Goal: Transaction & Acquisition: Purchase product/service

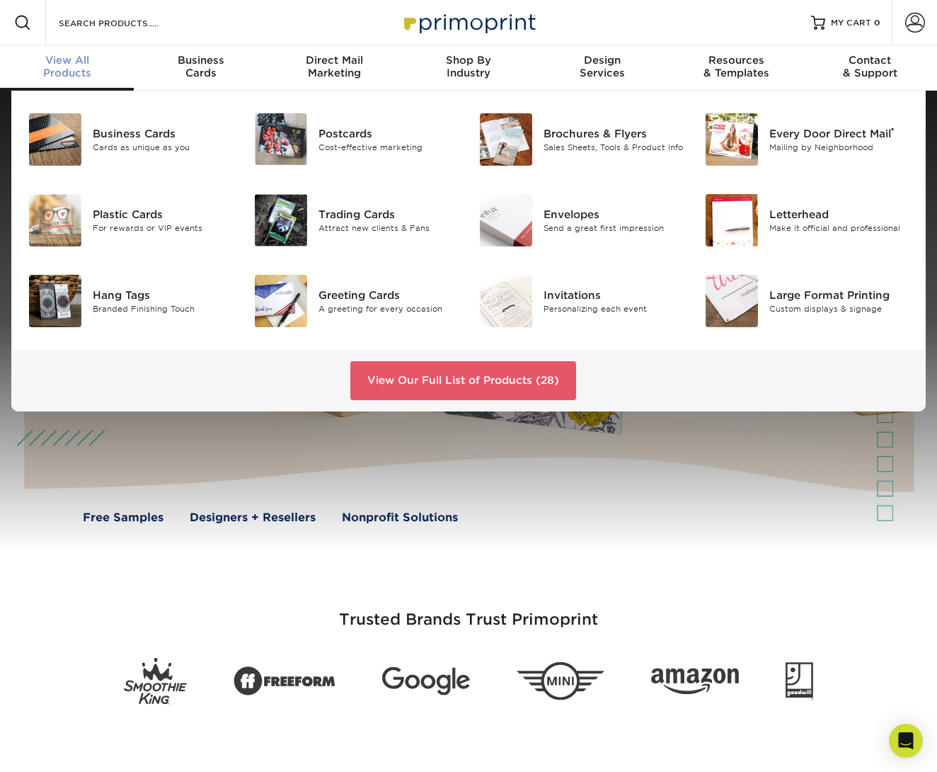
click at [82, 67] on div "View All Products" at bounding box center [67, 66] width 134 height 25
click at [293, 144] on img at bounding box center [281, 139] width 52 height 52
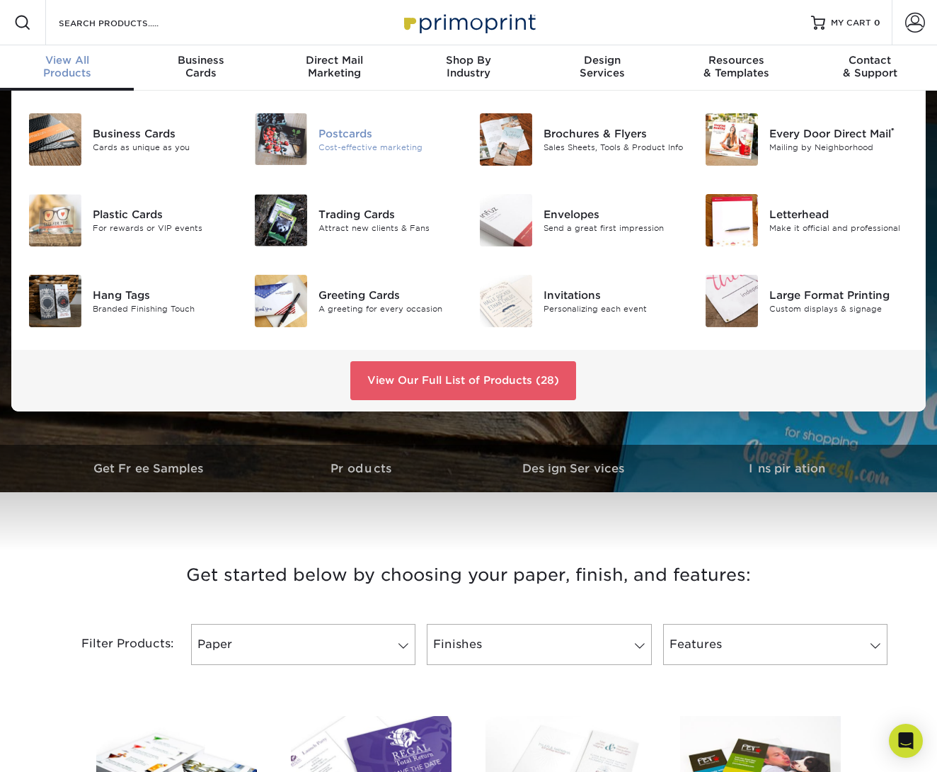
click at [301, 135] on img at bounding box center [281, 139] width 52 height 52
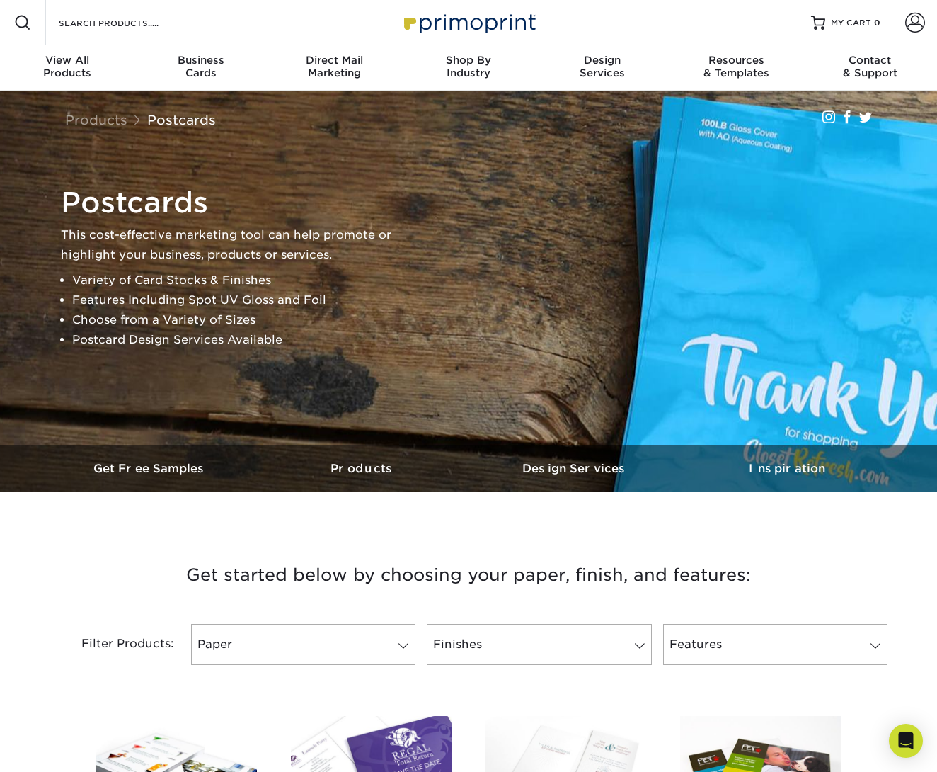
scroll to position [268, 0]
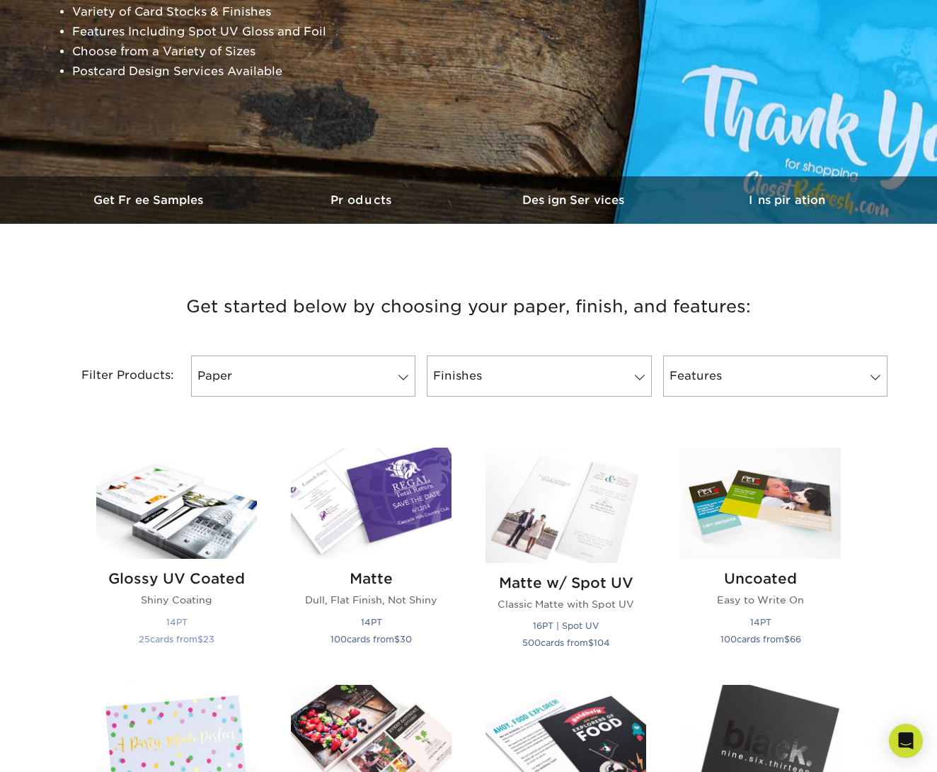
click at [178, 510] on img at bounding box center [176, 502] width 161 height 111
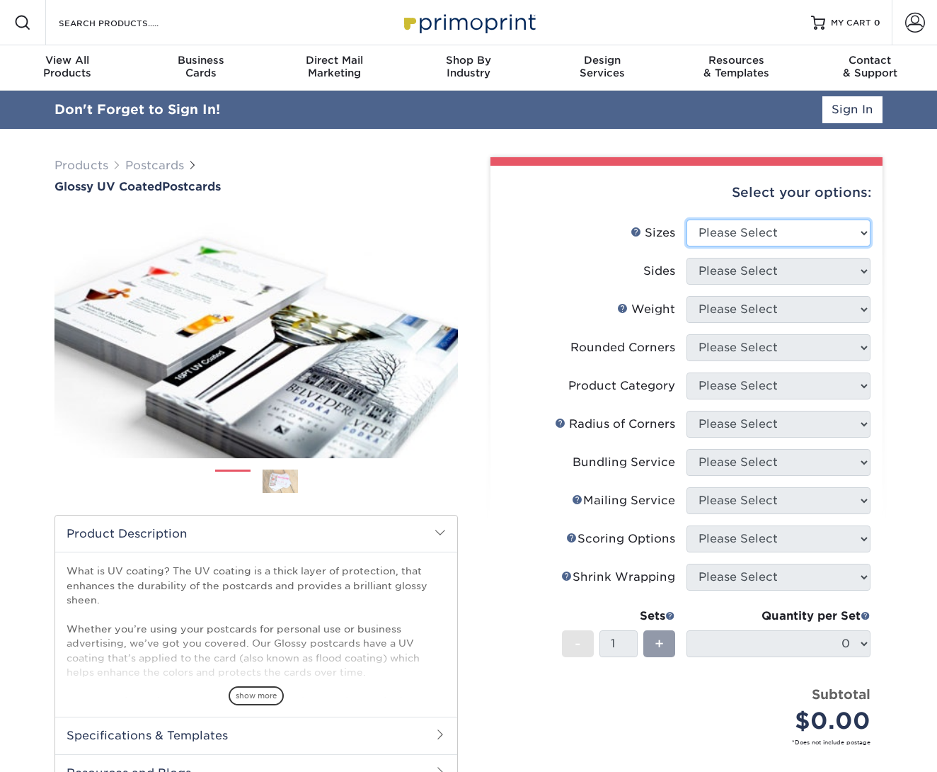
click at [764, 236] on select "Please Select 1.5" x 7" 2" x 4" 2" x 6" 2" x 7" 2" x 8" 2.12" x 5.5" 2.12" x 5.…" at bounding box center [779, 232] width 184 height 27
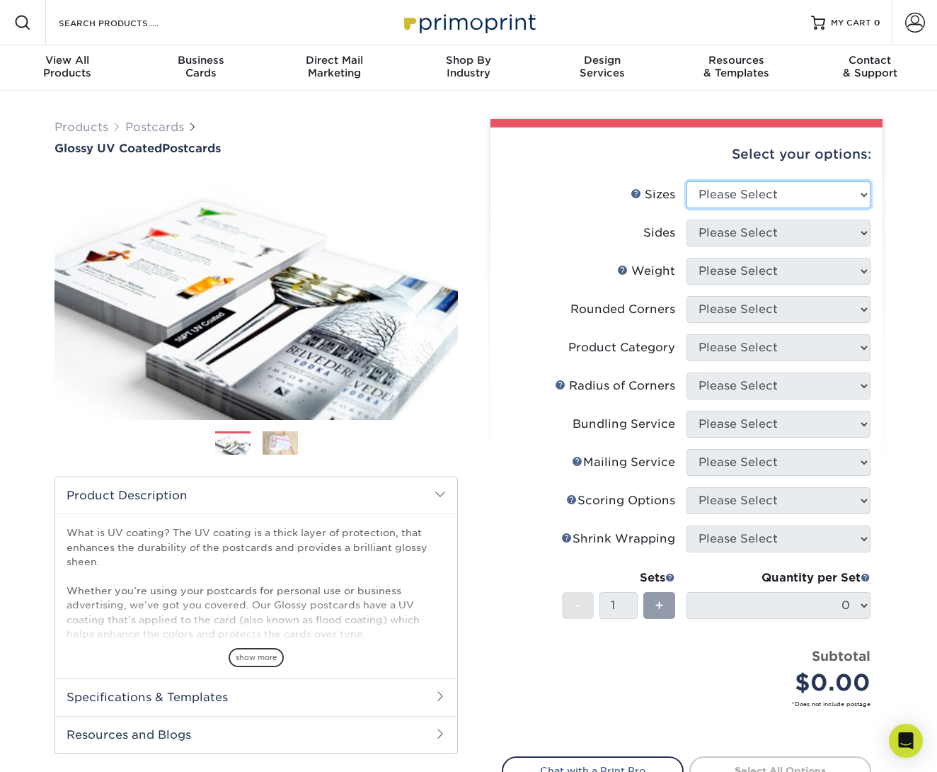
select select "3.50x8.50"
click at [687, 181] on select "Please Select 1.5" x 7" 2" x 4" 2" x 6" 2" x 7" 2" x 8" 2.12" x 5.5" 2.12" x 5.…" at bounding box center [779, 194] width 184 height 27
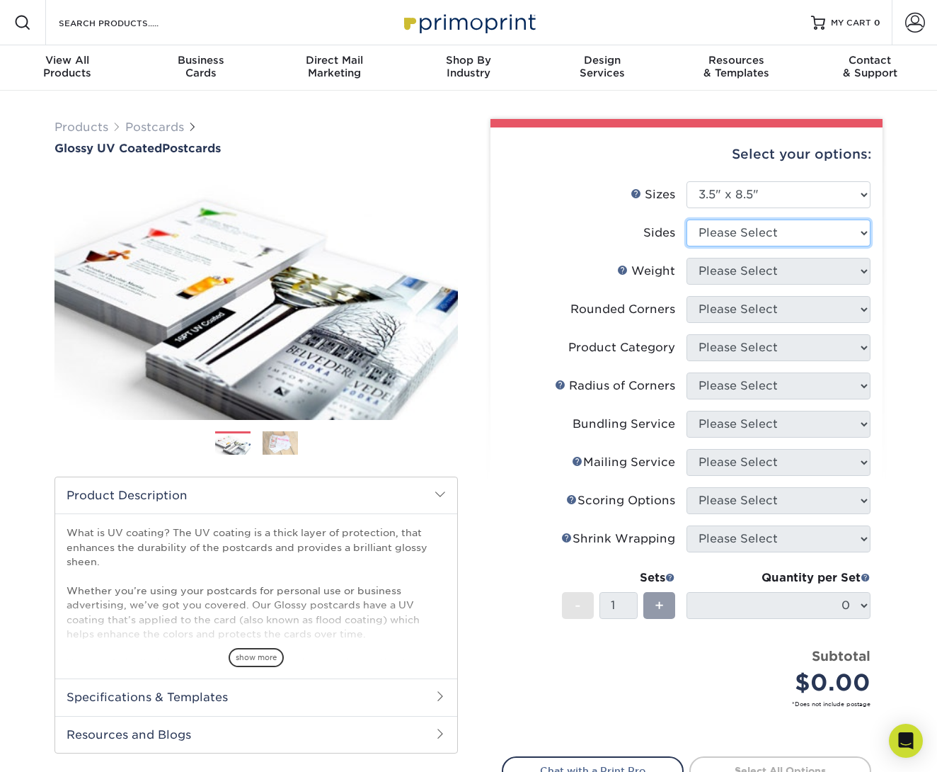
click at [778, 229] on select "Please Select Print Both Sides Print Front Only" at bounding box center [779, 232] width 184 height 27
select select "13abbda7-1d64-4f25-8bb2-c179b224825d"
click at [687, 219] on select "Please Select Print Both Sides Print Front Only" at bounding box center [779, 232] width 184 height 27
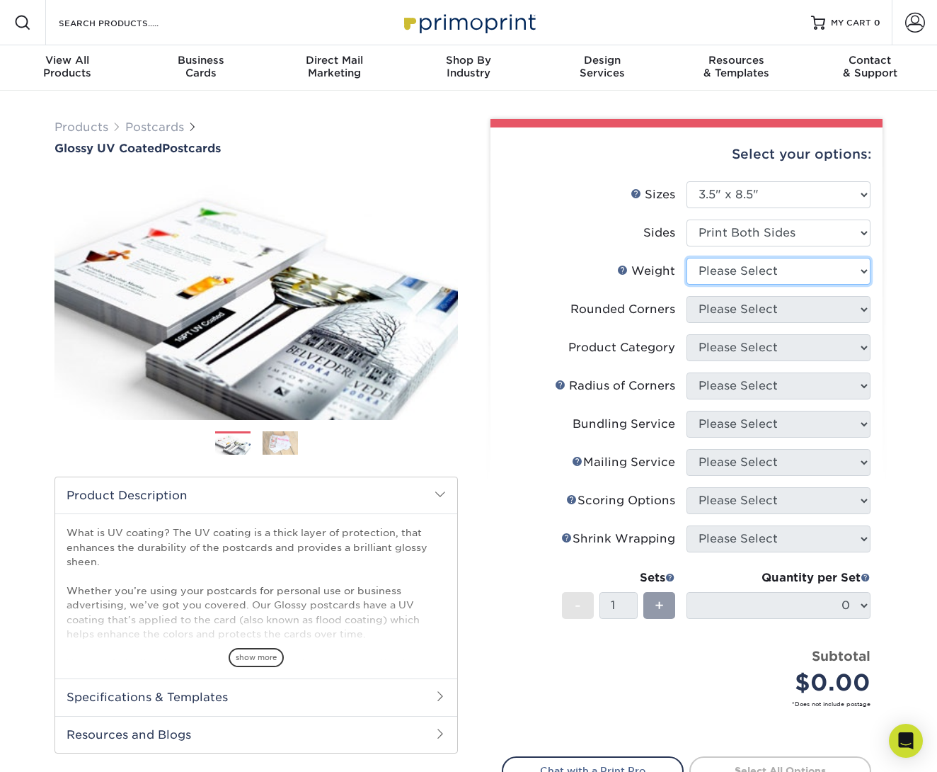
click at [771, 269] on select "Please Select 16PT 14PT 18PT C1S" at bounding box center [779, 271] width 184 height 27
select select "16PT"
click at [687, 258] on select "Please Select 16PT 14PT 18PT C1S" at bounding box center [779, 271] width 184 height 27
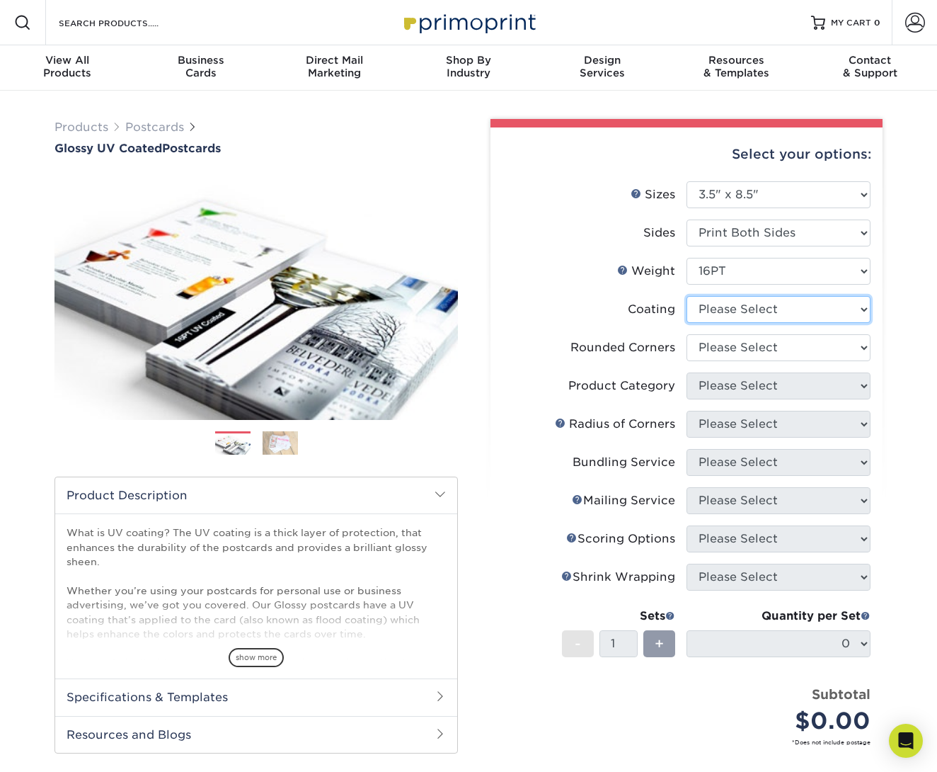
click at [759, 311] on select at bounding box center [779, 309] width 184 height 27
select select "ae367451-b2b8-45df-a344-0f05b6a12993"
click at [687, 296] on select at bounding box center [779, 309] width 184 height 27
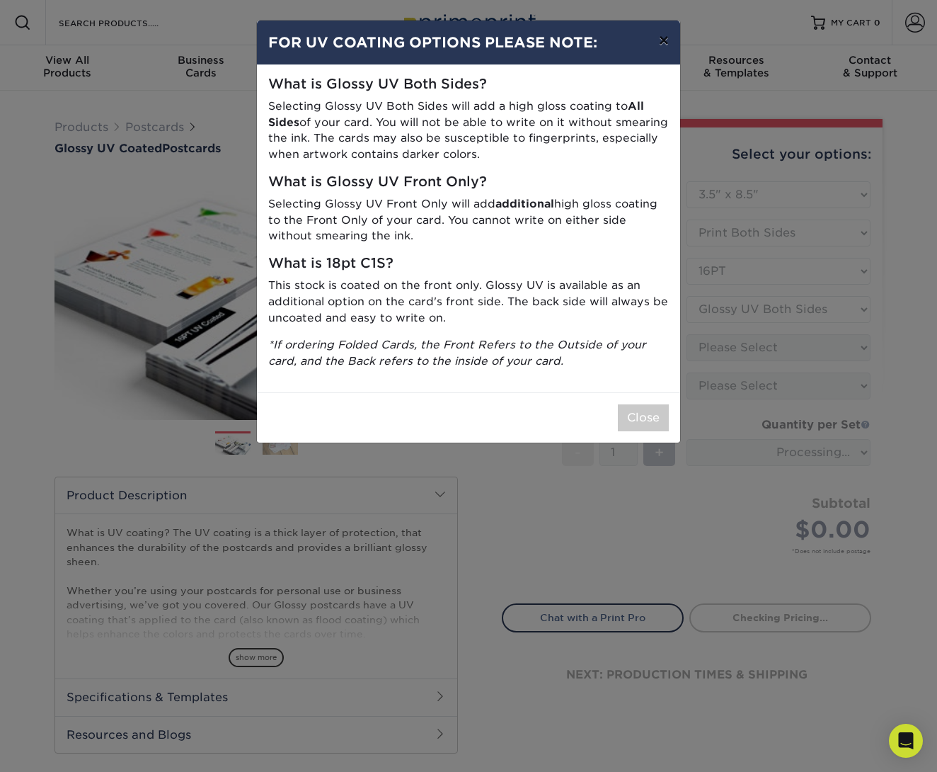
click at [666, 40] on button "×" at bounding box center [664, 41] width 33 height 40
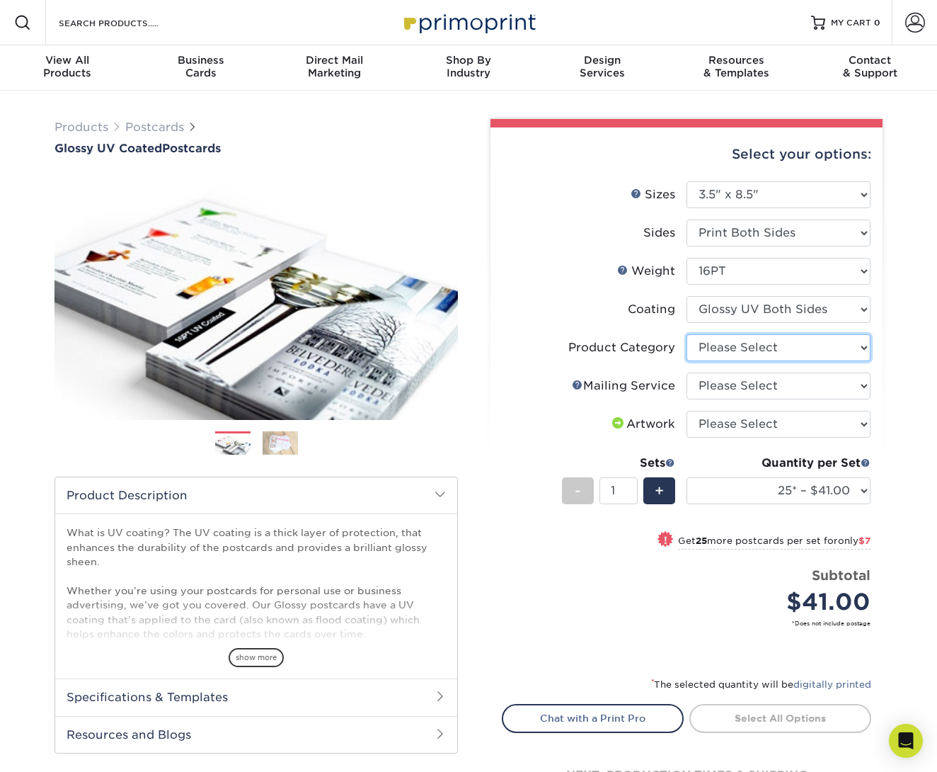
click at [813, 345] on select "Please Select Postcards" at bounding box center [779, 347] width 184 height 27
select select "9b7272e0-d6c8-4c3c-8e97-d3a1bcdab858"
click at [687, 334] on select "Please Select Postcards" at bounding box center [779, 347] width 184 height 27
click at [803, 383] on select "Please Select No Direct Mailing Service No, I will mail/stamp/imprint Direct Ma…" at bounding box center [779, 385] width 184 height 27
select select "3e5e9bdd-d78a-4c28-a41d-fe1407925ca6"
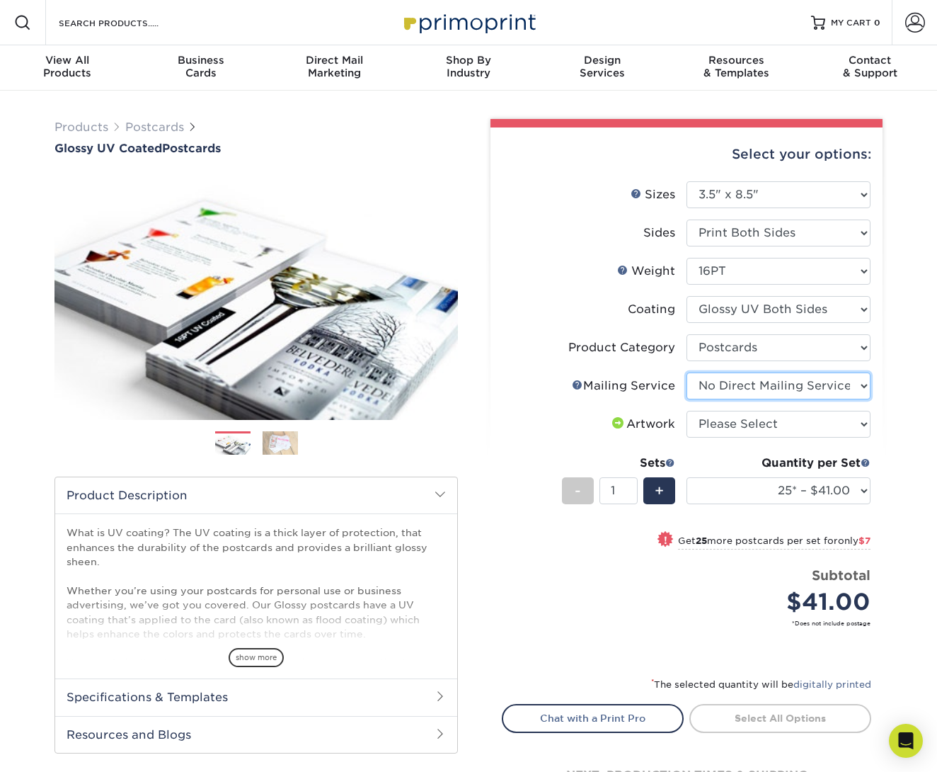
click at [687, 372] on select "Please Select No Direct Mailing Service No, I will mail/stamp/imprint Direct Ma…" at bounding box center [779, 385] width 184 height 27
click at [801, 422] on select "Please Select I will upload files I need a design - $150" at bounding box center [779, 424] width 184 height 27
select select "upload"
click at [687, 411] on select "Please Select I will upload files I need a design - $150" at bounding box center [779, 424] width 184 height 27
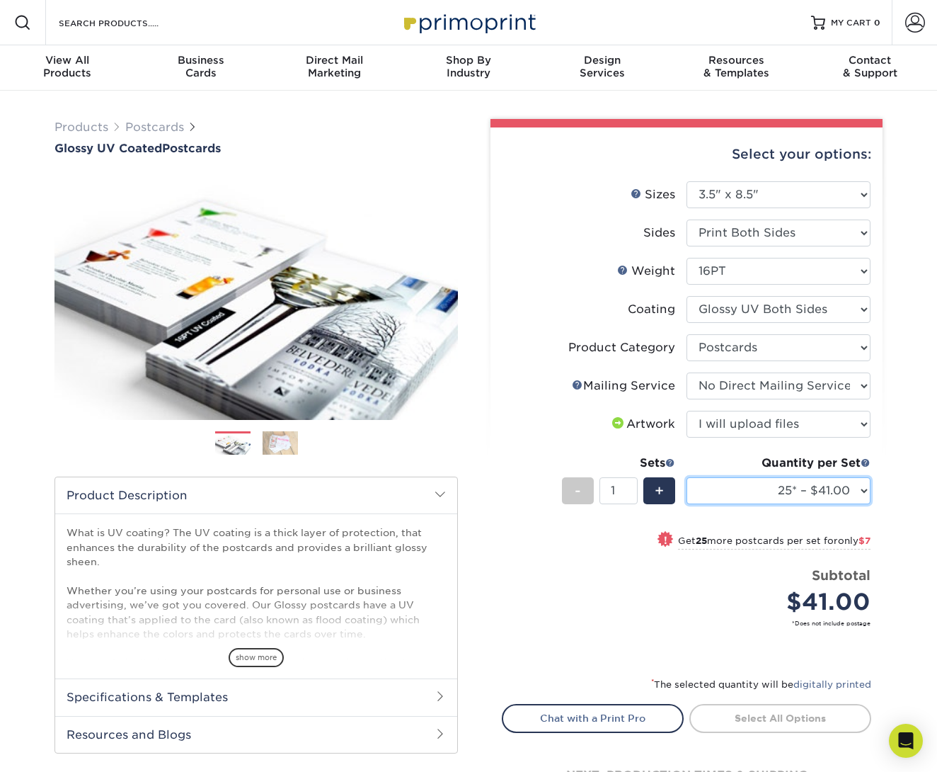
click at [826, 489] on select "25* – $41.00 50* – $48.00 75* – $56.00 100* – $72.00 250* – $118.00 500 – $163.…" at bounding box center [779, 490] width 184 height 27
select select "2500 – $311.00"
click at [687, 477] on select "25* – $41.00 50* – $48.00 75* – $56.00 100* – $72.00 250* – $118.00 500 – $163.…" at bounding box center [779, 490] width 184 height 27
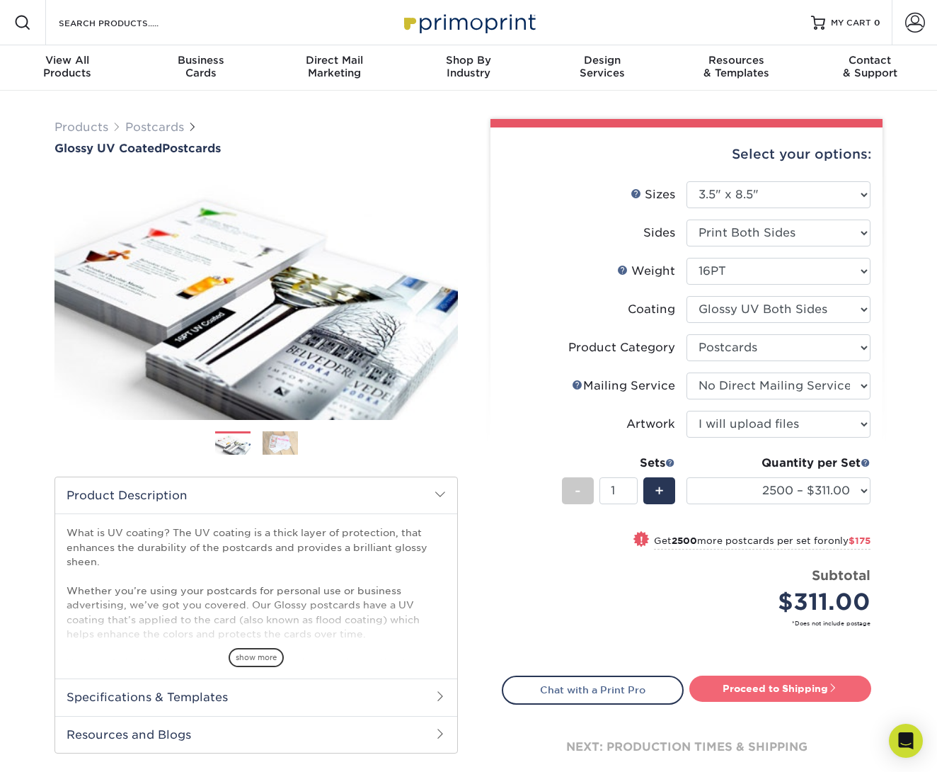
click at [801, 687] on link "Proceed to Shipping" at bounding box center [781, 687] width 182 height 25
type input "Set 1"
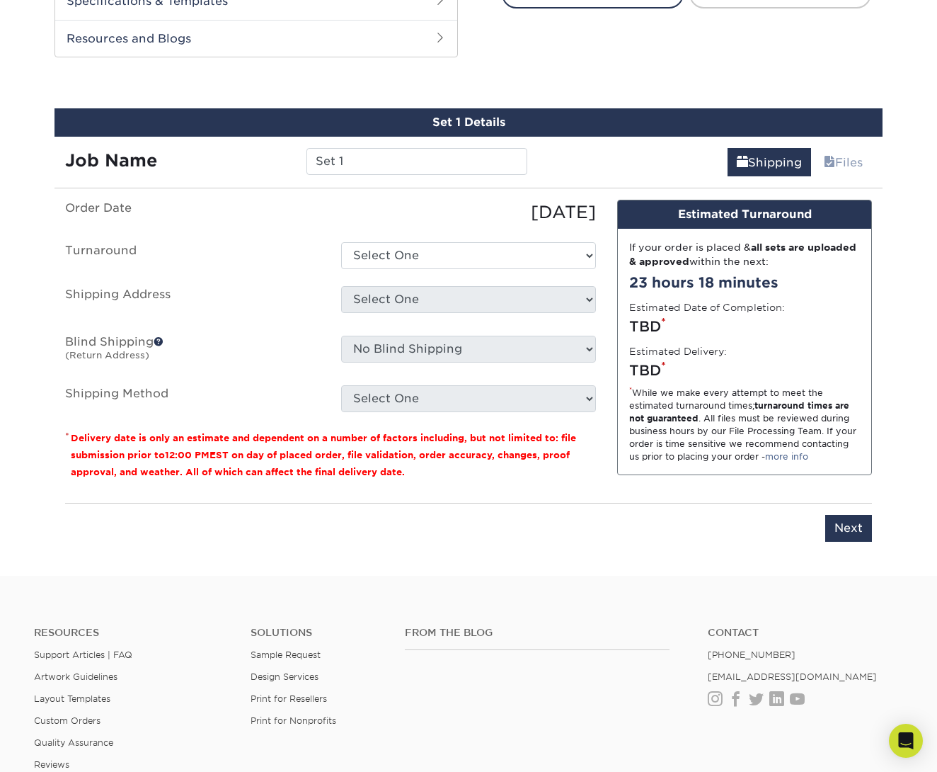
scroll to position [714, 0]
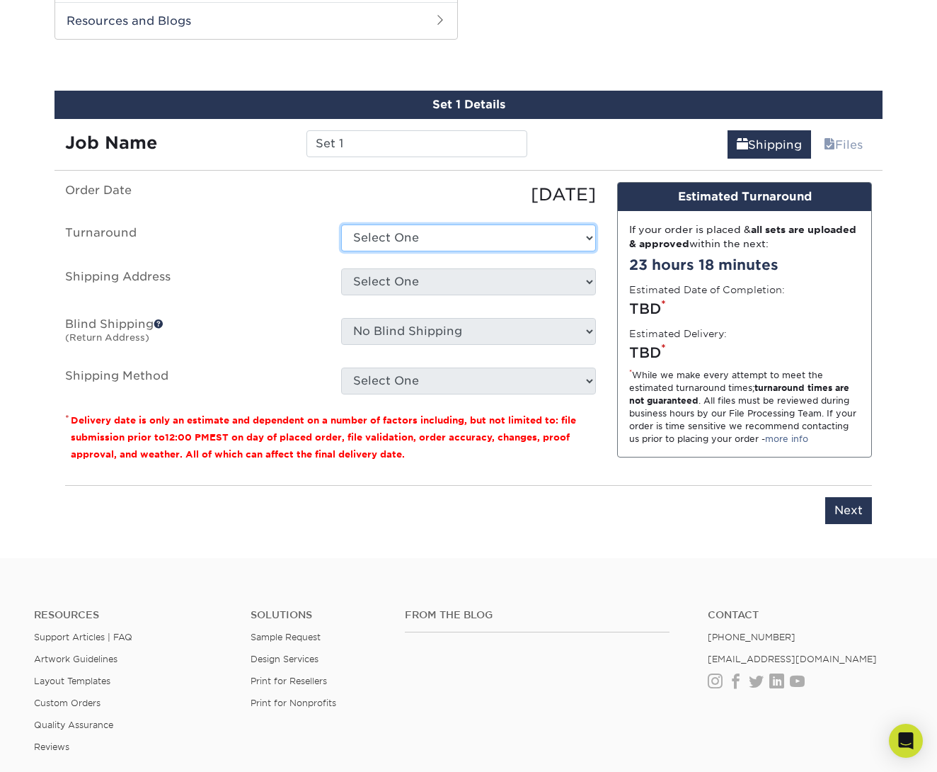
click at [539, 237] on select "Select One 2-4 Business Days 2 Day Next Business Day" at bounding box center [468, 237] width 255 height 27
select select "fd265be2-8b69-4df8-81f2-1308c457a49f"
click at [341, 224] on select "Select One 2-4 Business Days 2 Day Next Business Day" at bounding box center [468, 237] width 255 height 27
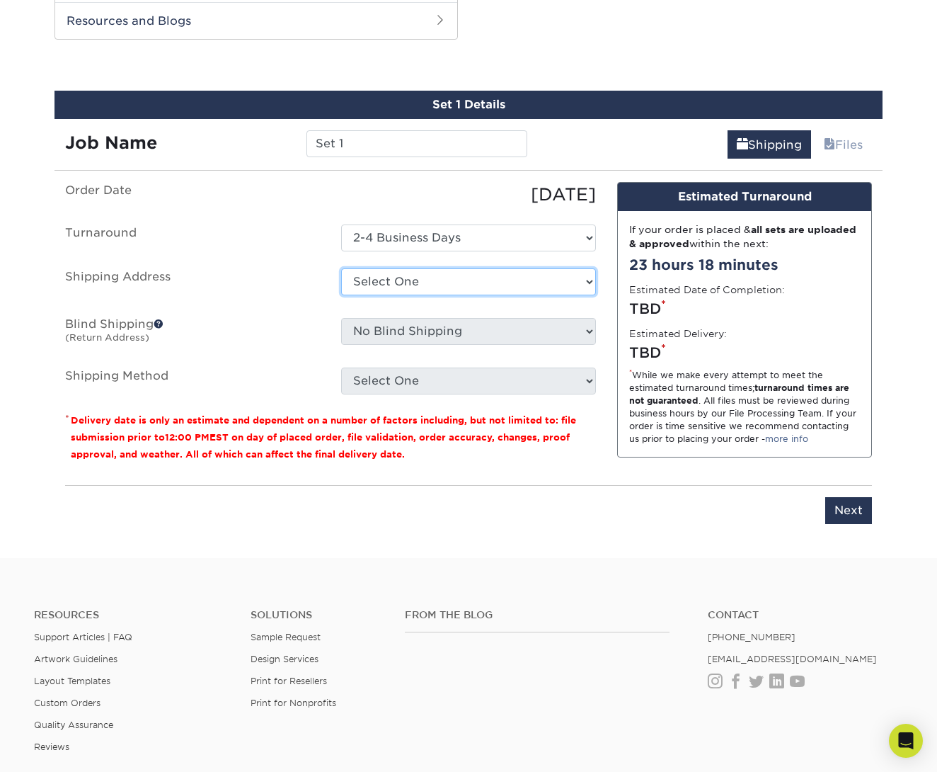
click at [532, 278] on select "Select One + Add New Address - Login" at bounding box center [468, 281] width 255 height 27
click at [341, 295] on select "Select One + Add New Address - Login" at bounding box center [468, 281] width 255 height 27
select select "-1"
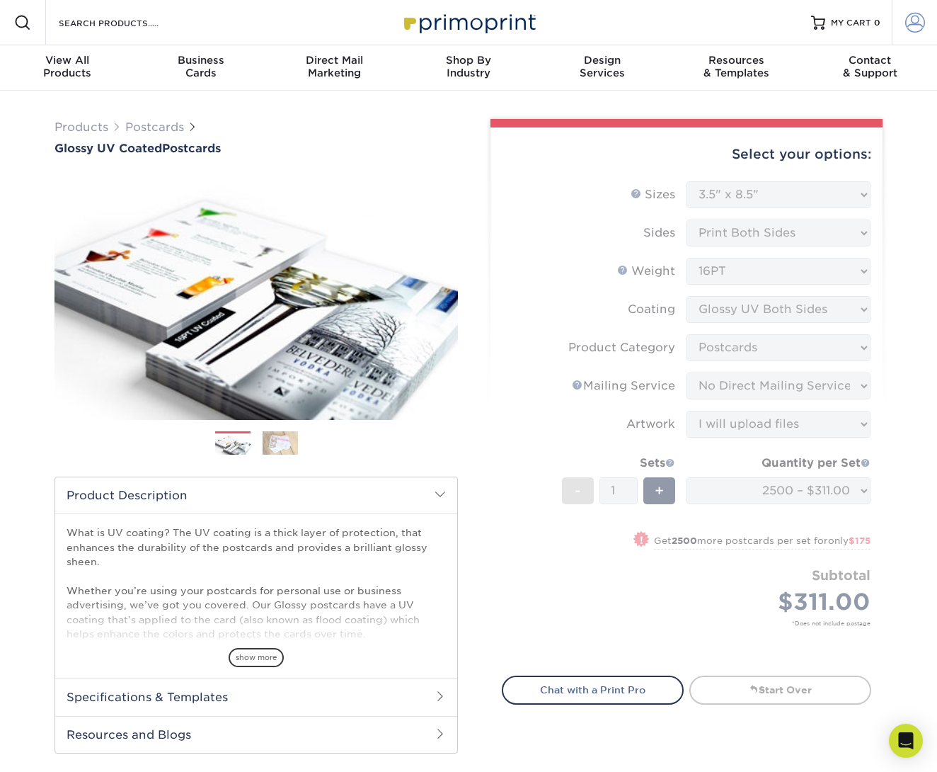
click at [912, 23] on span at bounding box center [915, 23] width 20 height 20
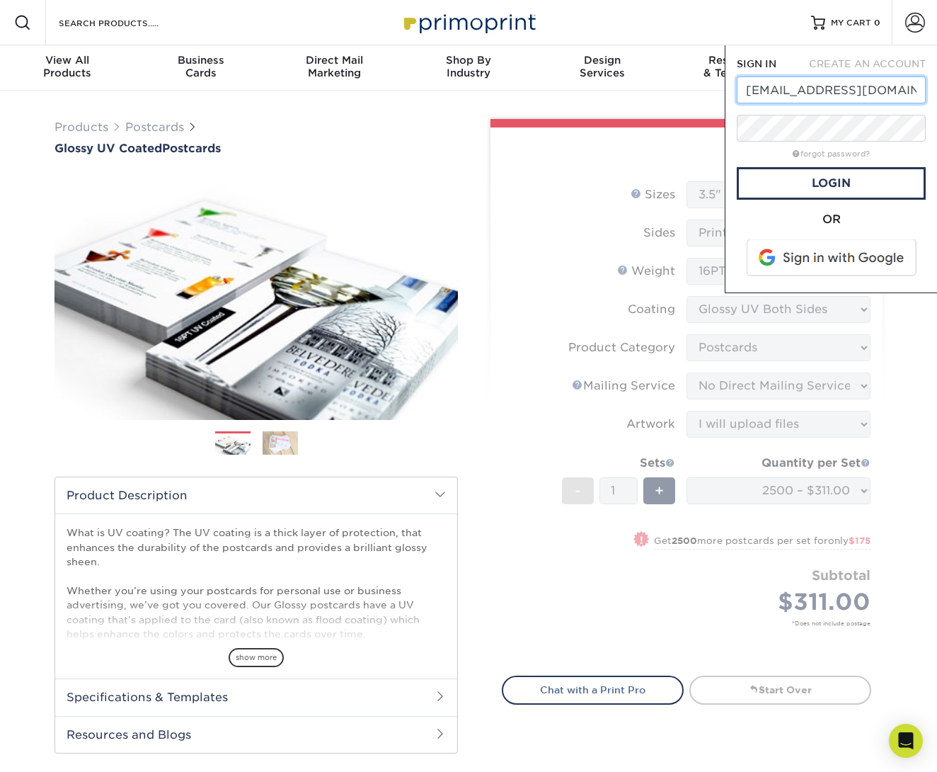
drag, startPoint x: 883, startPoint y: 89, endPoint x: 884, endPoint y: 72, distance: 17.0
click at [884, 72] on form "SIGN IN CREATE AN ACCOUNT moyco@execpc.com forgot password? All fields are requ…" at bounding box center [831, 169] width 189 height 224
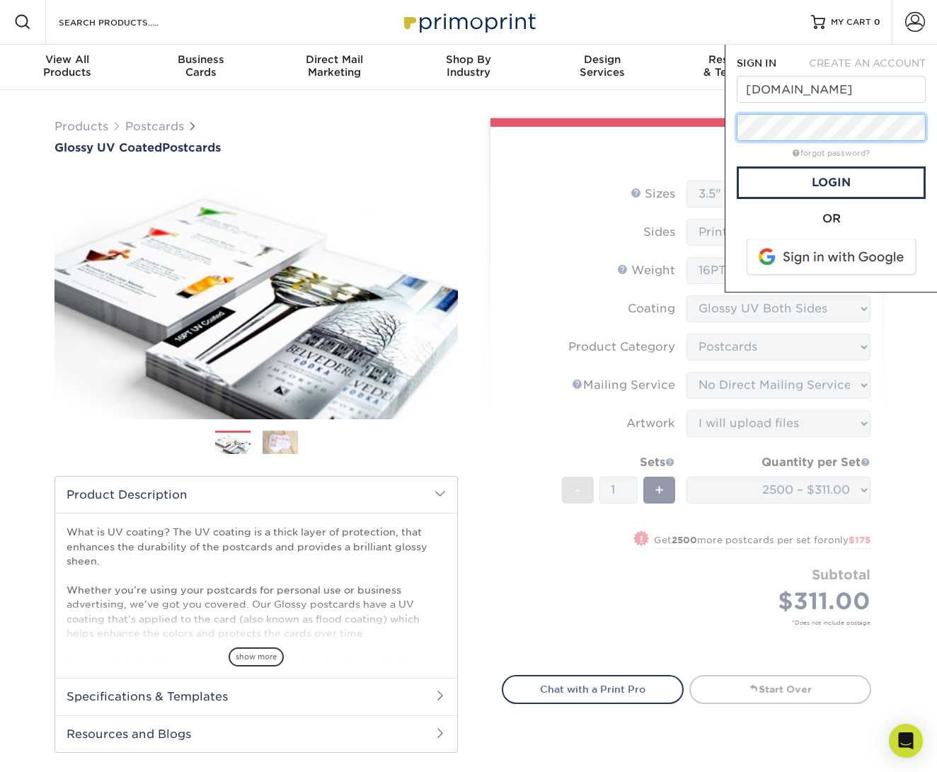
scroll to position [2, 0]
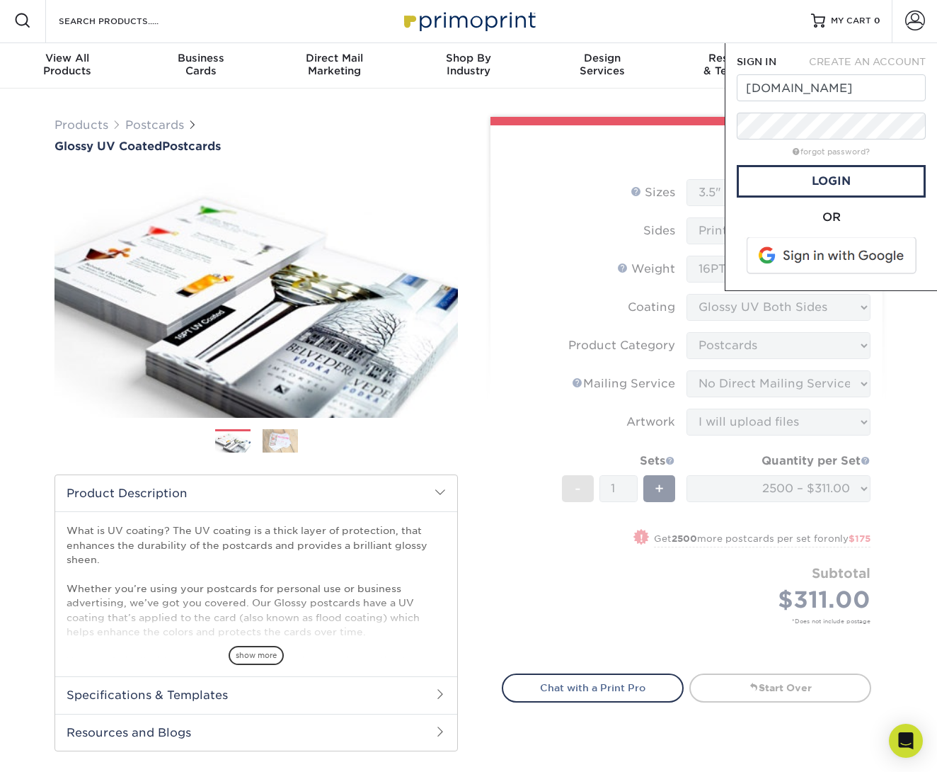
click at [753, 151] on div "forgot password?" at bounding box center [831, 150] width 189 height 17
click at [777, 181] on link "Login" at bounding box center [831, 181] width 189 height 33
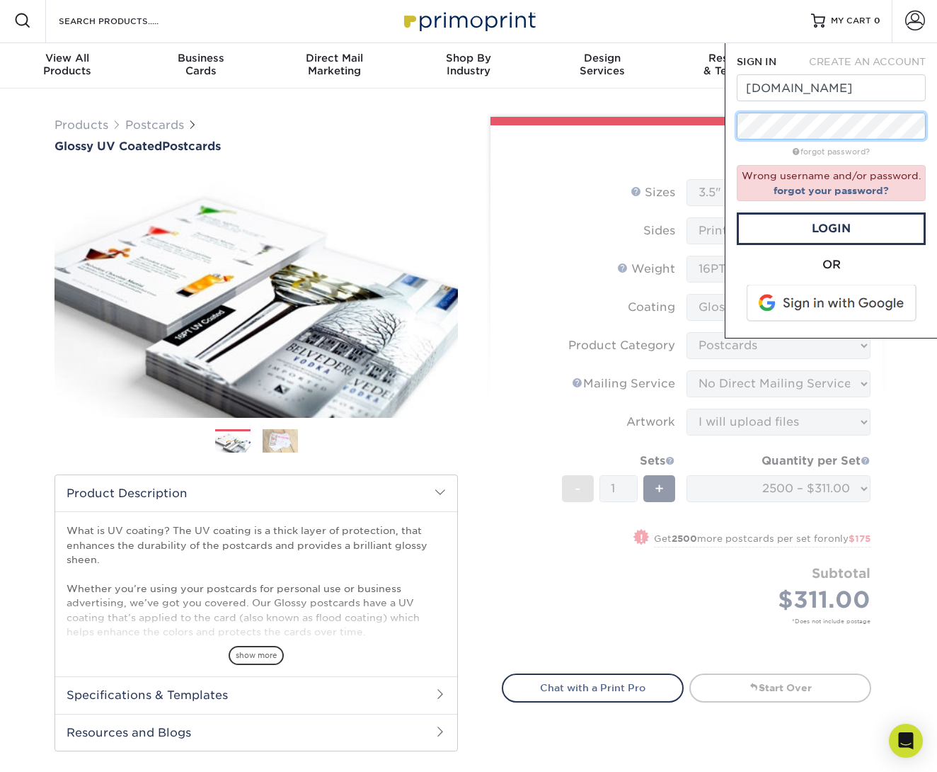
click at [730, 128] on div "SIGN IN CREATE AN ACCOUNT lisamoy2222gmail.com forgot password? Wrong username …" at bounding box center [831, 190] width 212 height 295
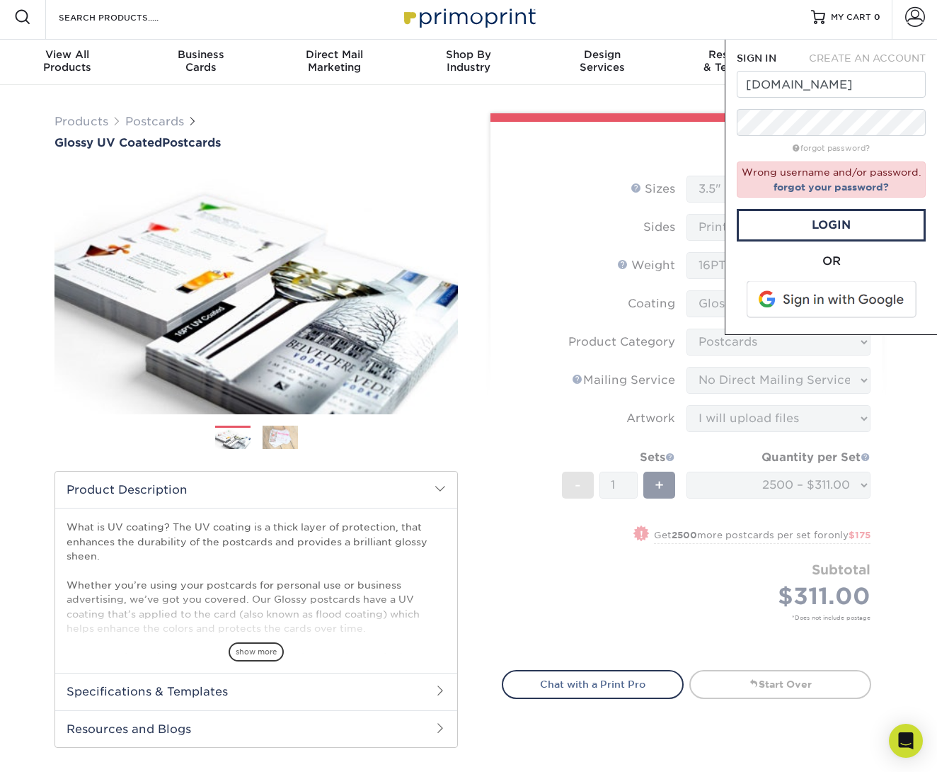
click at [656, 118] on div at bounding box center [687, 117] width 392 height 8
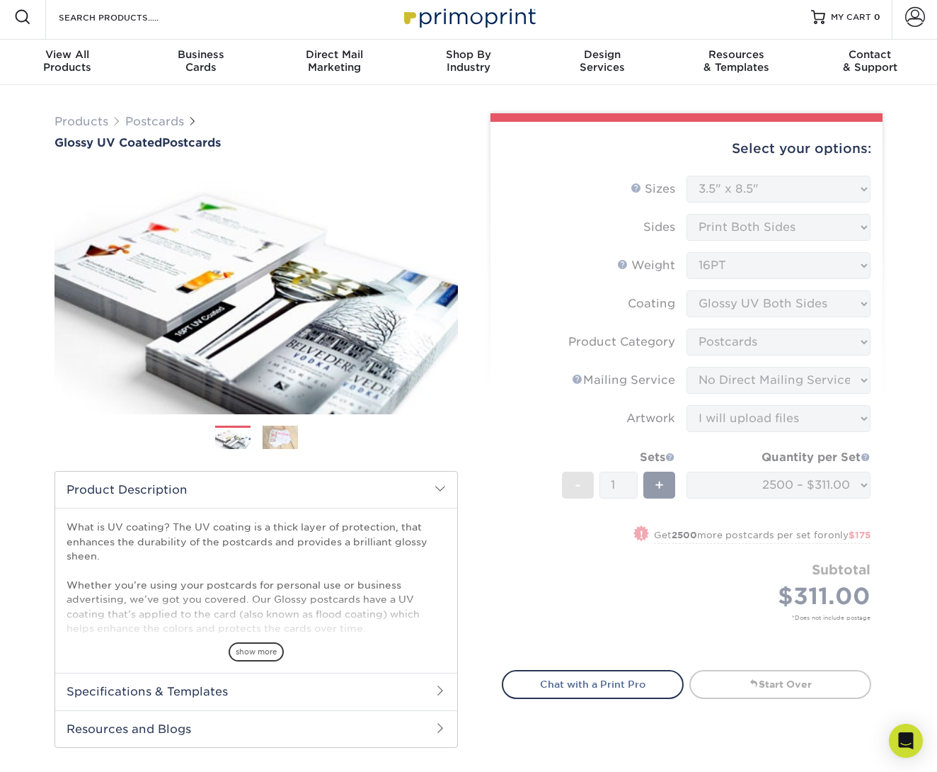
scroll to position [0, 0]
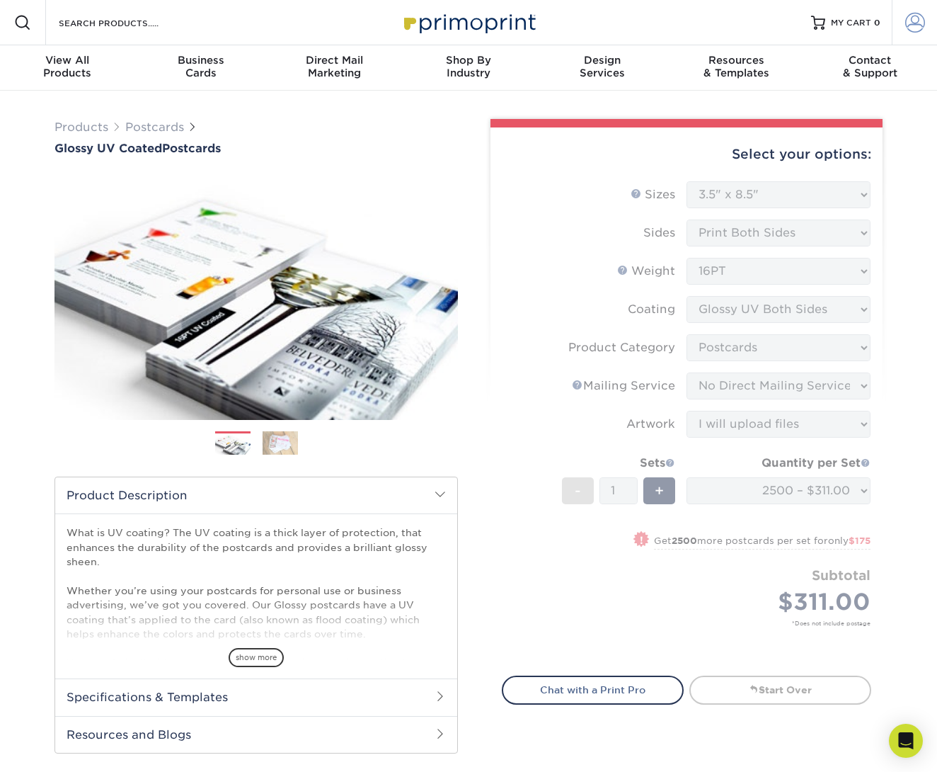
click at [911, 21] on span at bounding box center [915, 23] width 20 height 20
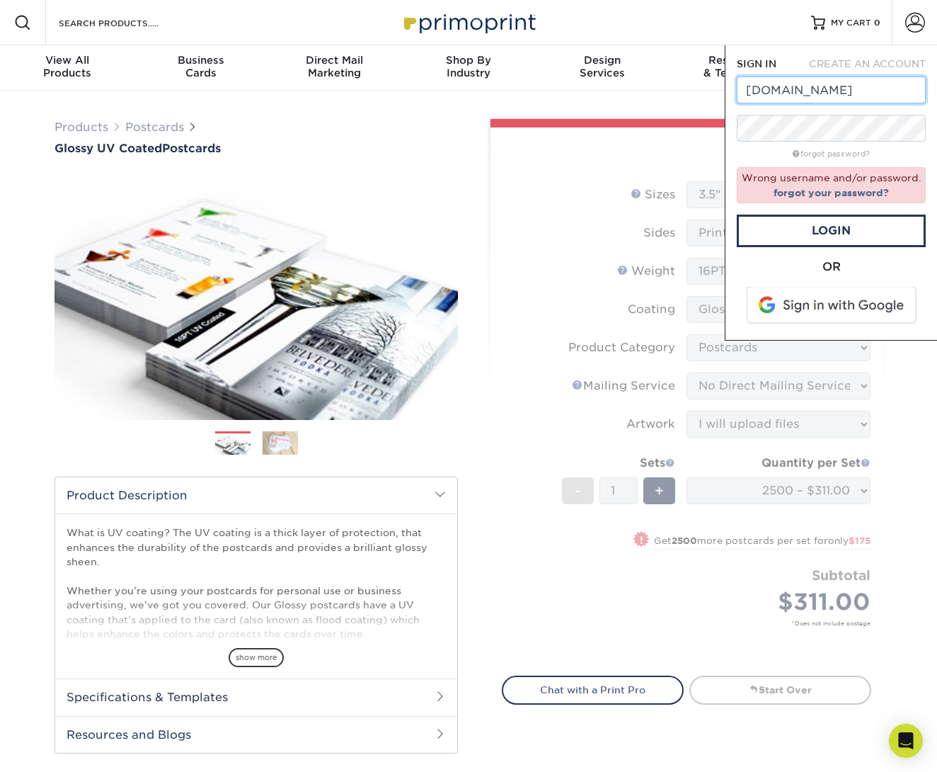
click at [819, 91] on input "lisamoy2222gmail.com" at bounding box center [831, 89] width 189 height 27
type input "lisamoy222@gmail.com"
click at [685, 91] on div "Products Postcards Glossy UV Coated Postcards Previous Next show more 25" at bounding box center [468, 681] width 937 height 1181
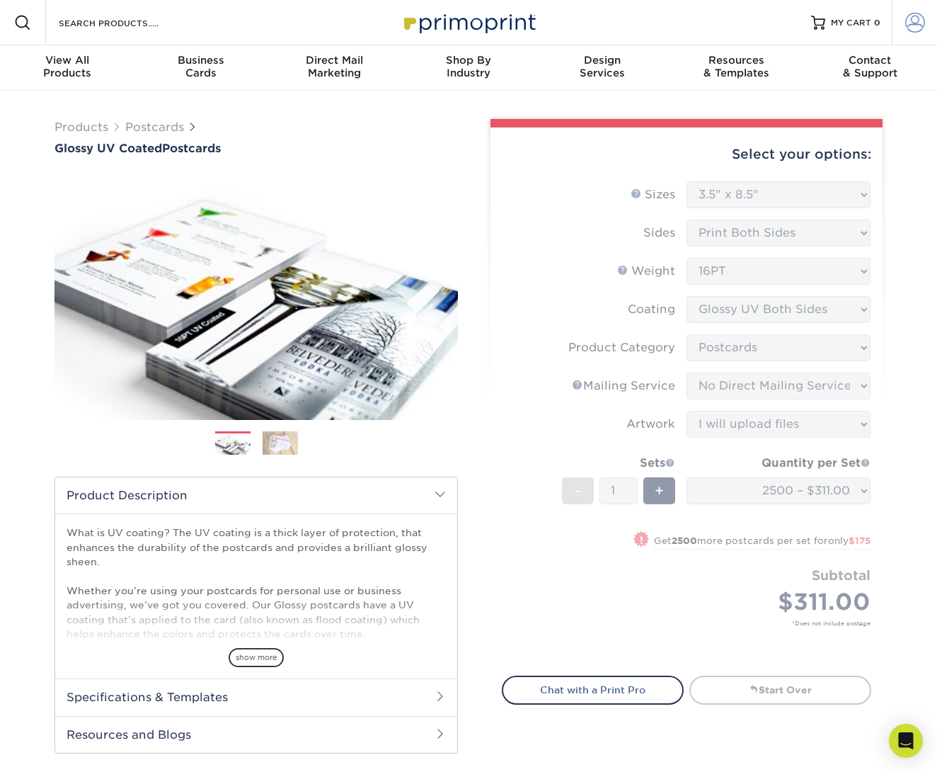
click at [914, 23] on span at bounding box center [915, 23] width 20 height 20
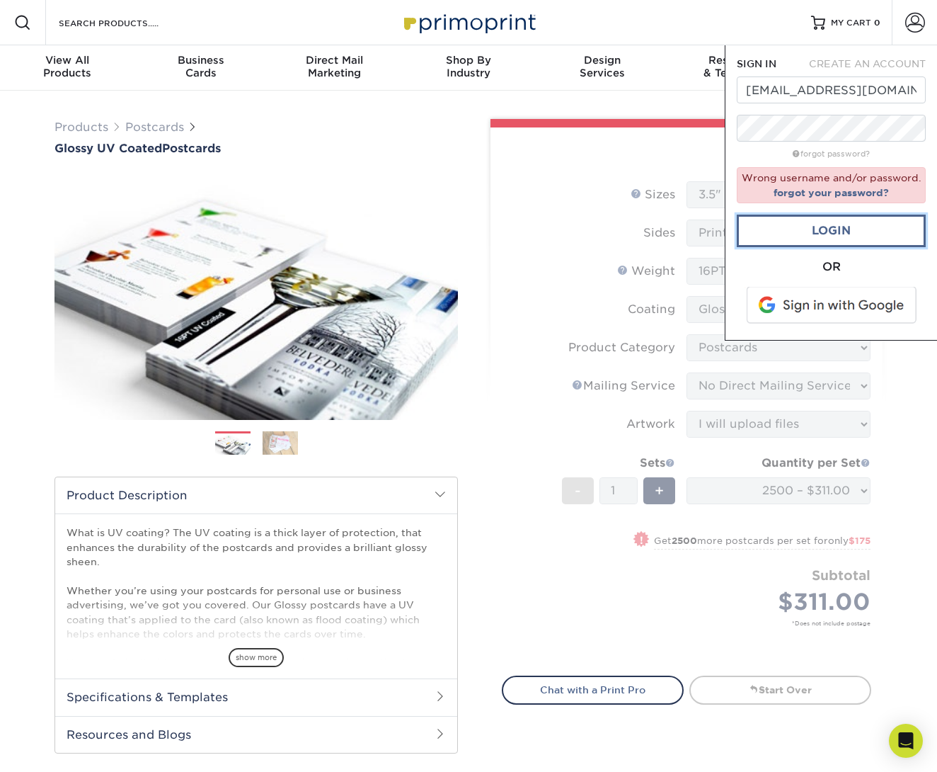
click at [813, 231] on link "Login" at bounding box center [831, 230] width 189 height 33
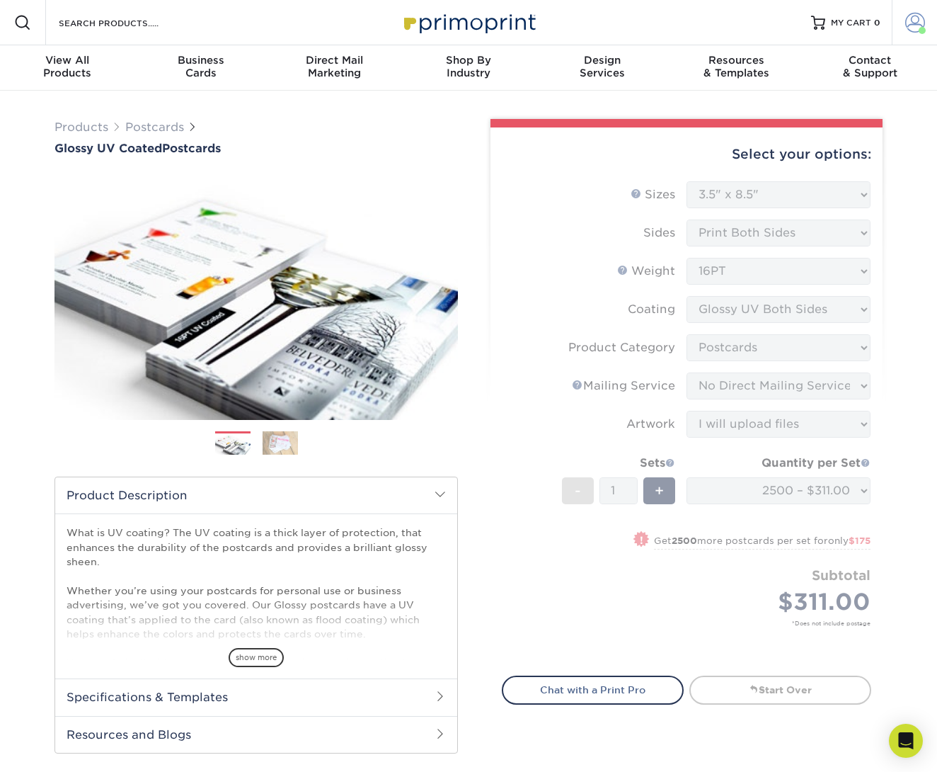
click at [913, 23] on span at bounding box center [915, 23] width 20 height 20
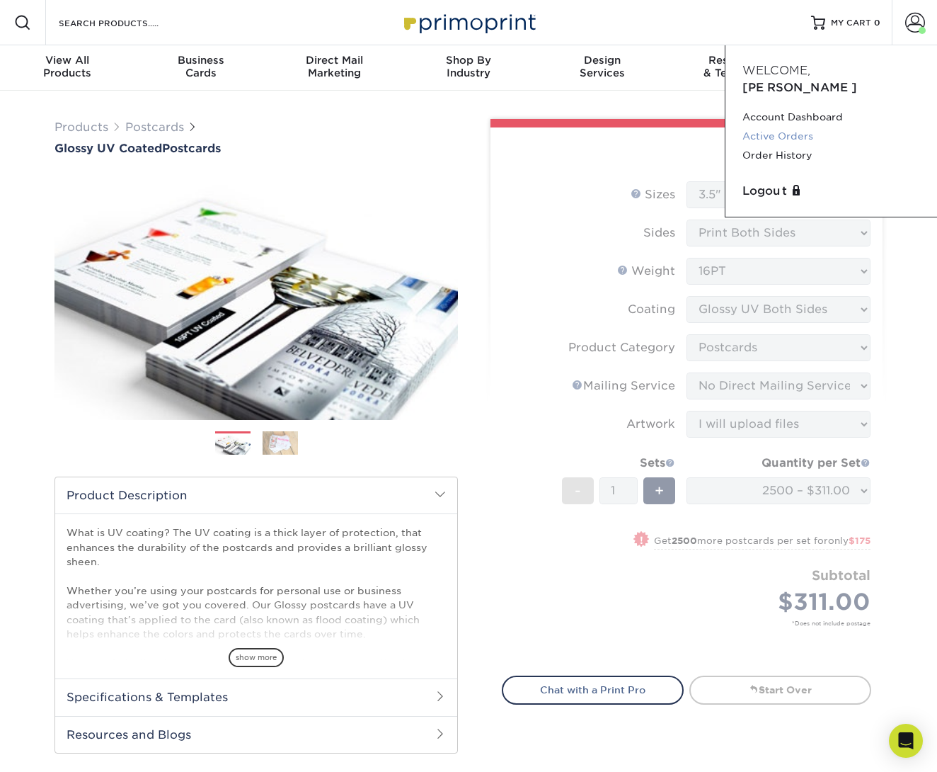
click at [786, 127] on link "Active Orders" at bounding box center [832, 136] width 178 height 19
drag, startPoint x: 915, startPoint y: 241, endPoint x: 876, endPoint y: 227, distance: 41.7
click at [913, 241] on div "Products Postcards Glossy UV Coated Postcards Previous Next show more 25" at bounding box center [468, 681] width 937 height 1181
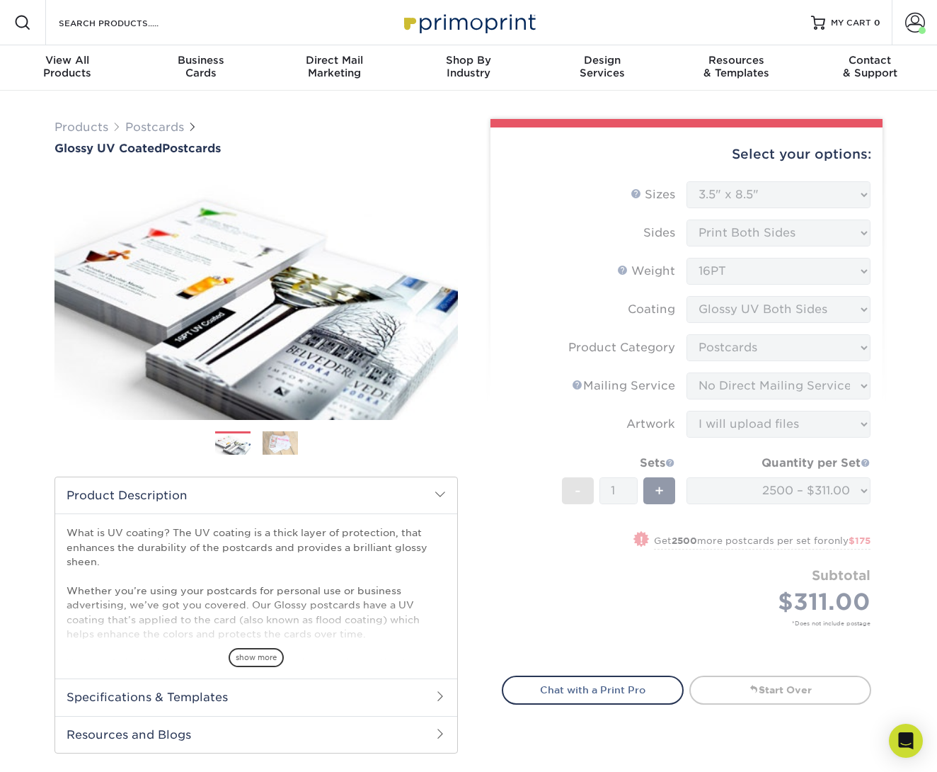
drag, startPoint x: 896, startPoint y: 459, endPoint x: 847, endPoint y: 544, distance: 98.3
click at [895, 459] on div "Products Postcards Glossy UV Coated Postcards Previous Next show more 25" at bounding box center [468, 681] width 937 height 1181
click at [781, 682] on link "Start Over" at bounding box center [781, 689] width 182 height 28
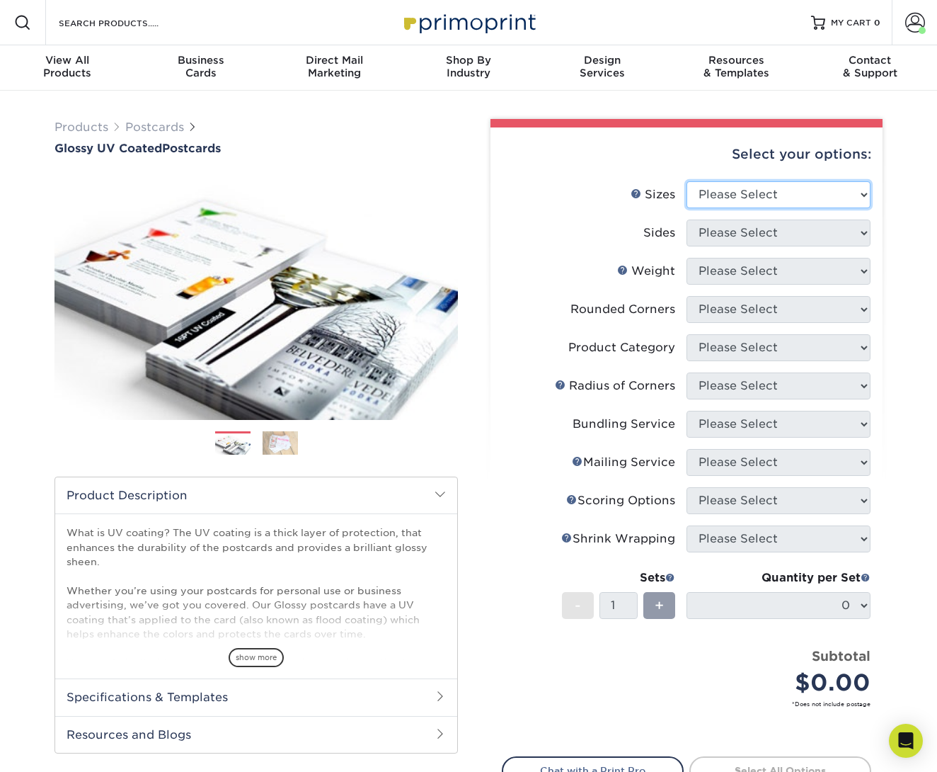
click at [717, 202] on select "Please Select 1.5" x 7" 2" x 4" 2" x 6" 2" x 7" 2" x 8" 2.12" x 5.5" 2.12" x 5.…" at bounding box center [779, 194] width 184 height 27
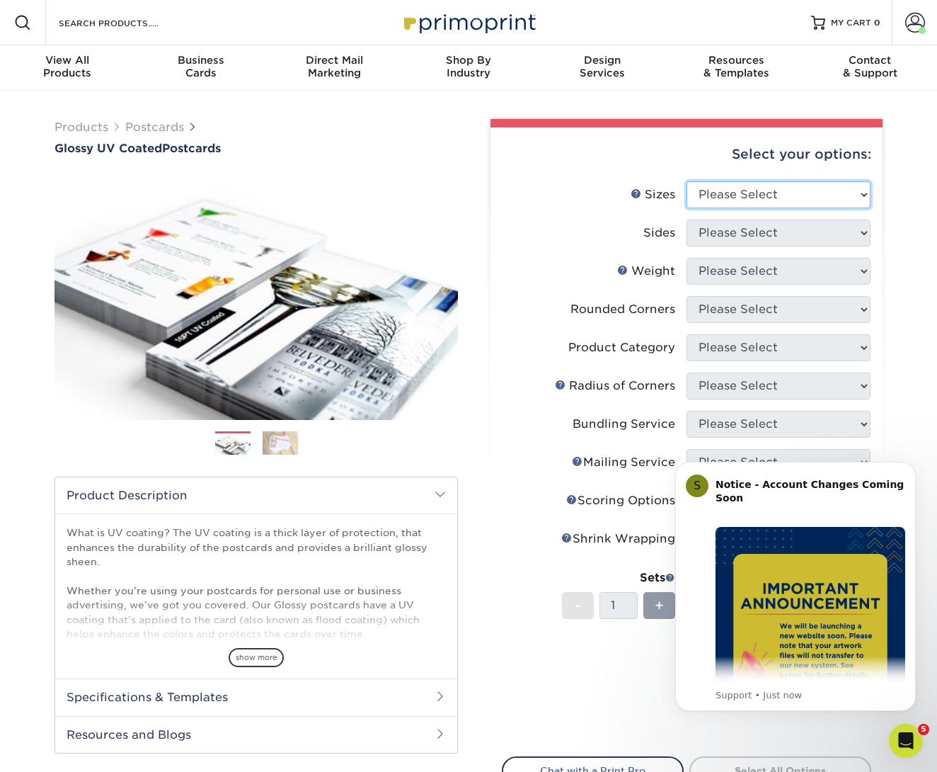
select select "3.50x8.50"
click at [687, 181] on select "Please Select 1.5" x 7" 2" x 4" 2" x 6" 2" x 7" 2" x 8" 2.12" x 5.5" 2.12" x 5.…" at bounding box center [779, 194] width 184 height 27
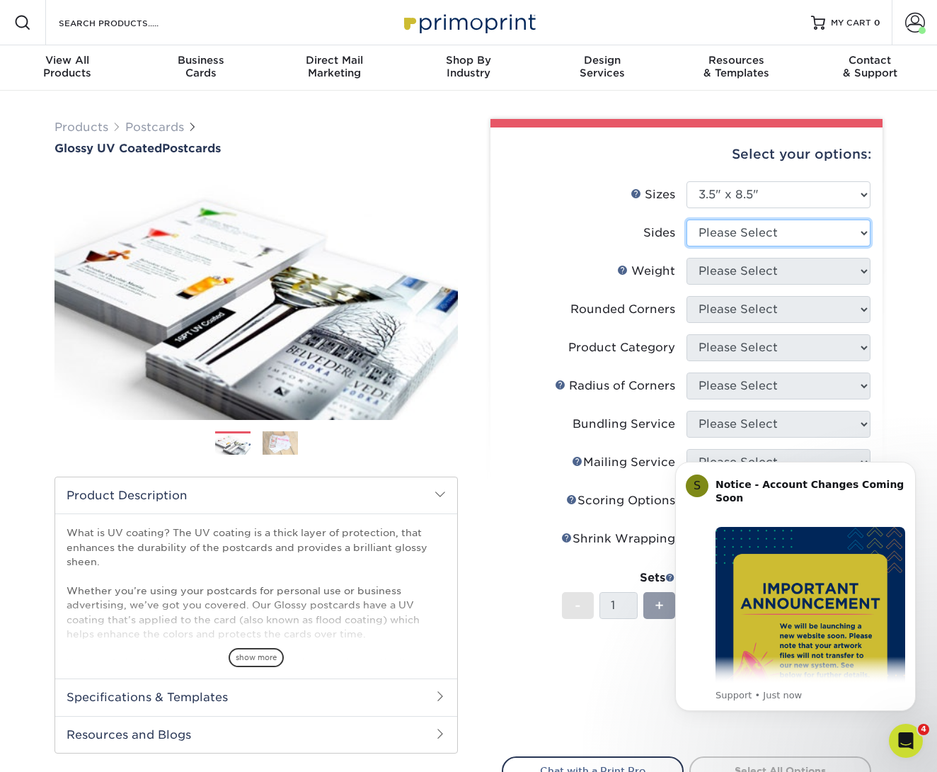
click at [762, 227] on select "Please Select Print Both Sides Print Front Only" at bounding box center [779, 232] width 184 height 27
select select "13abbda7-1d64-4f25-8bb2-c179b224825d"
click at [687, 219] on select "Please Select Print Both Sides Print Front Only" at bounding box center [779, 232] width 184 height 27
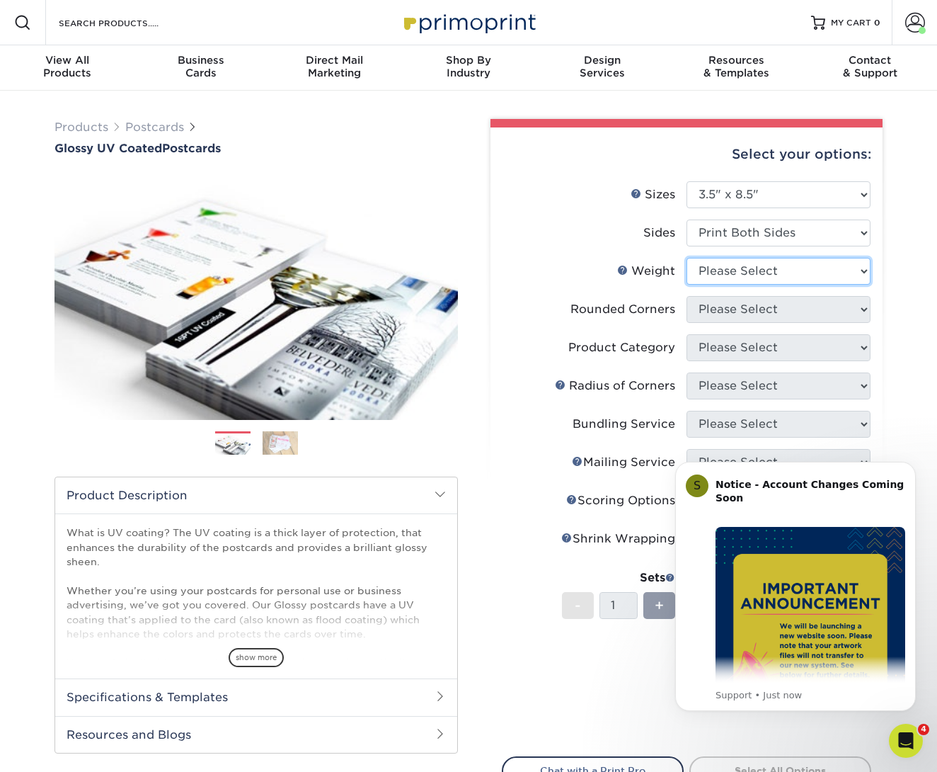
click at [753, 273] on select "Please Select 16PT 14PT 18PT C1S" at bounding box center [779, 271] width 184 height 27
select select "16PT"
click at [687, 258] on select "Please Select 16PT 14PT 18PT C1S" at bounding box center [779, 271] width 184 height 27
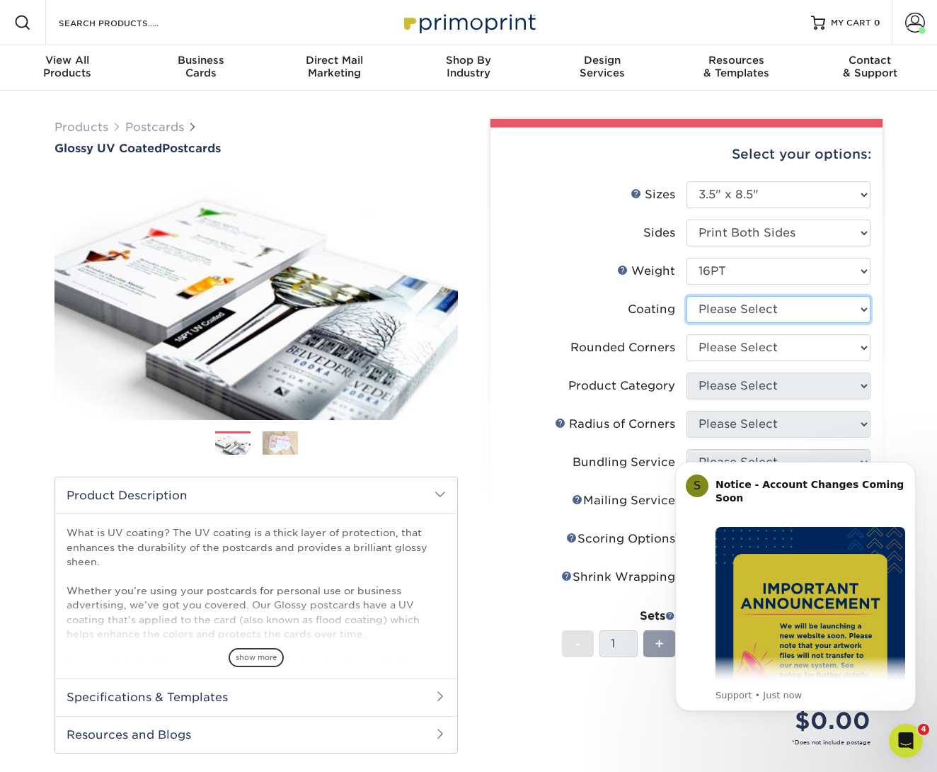
click at [748, 309] on select at bounding box center [779, 309] width 184 height 27
select select "ae367451-b2b8-45df-a344-0f05b6a12993"
click at [687, 296] on select at bounding box center [779, 309] width 184 height 27
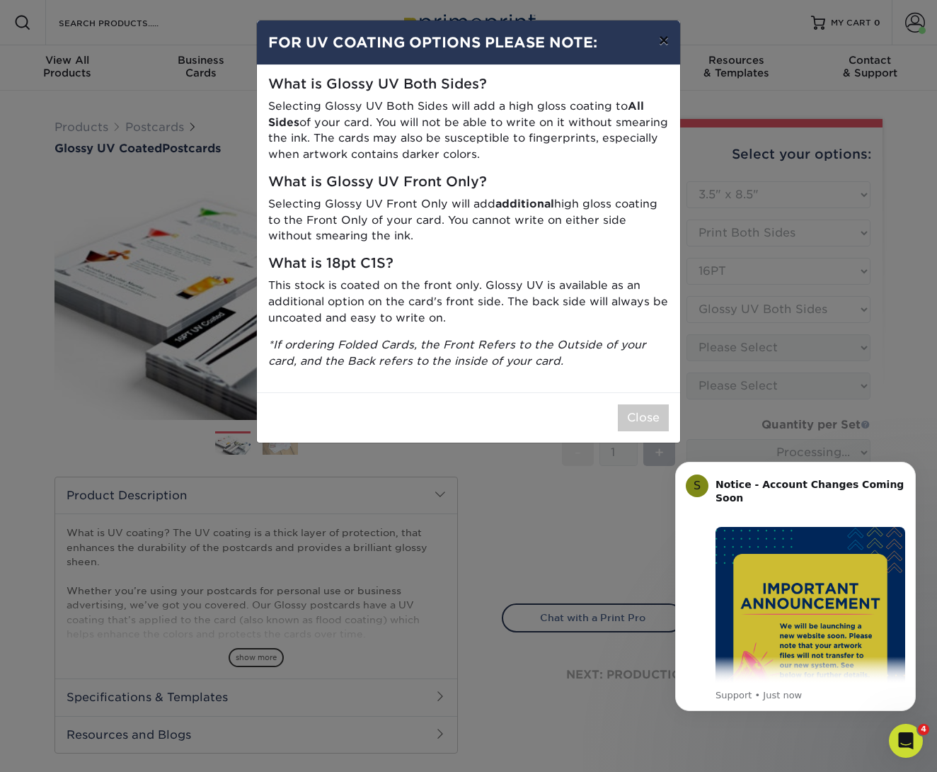
drag, startPoint x: 670, startPoint y: 44, endPoint x: 712, endPoint y: 113, distance: 81.0
click at [671, 45] on button "×" at bounding box center [664, 41] width 33 height 40
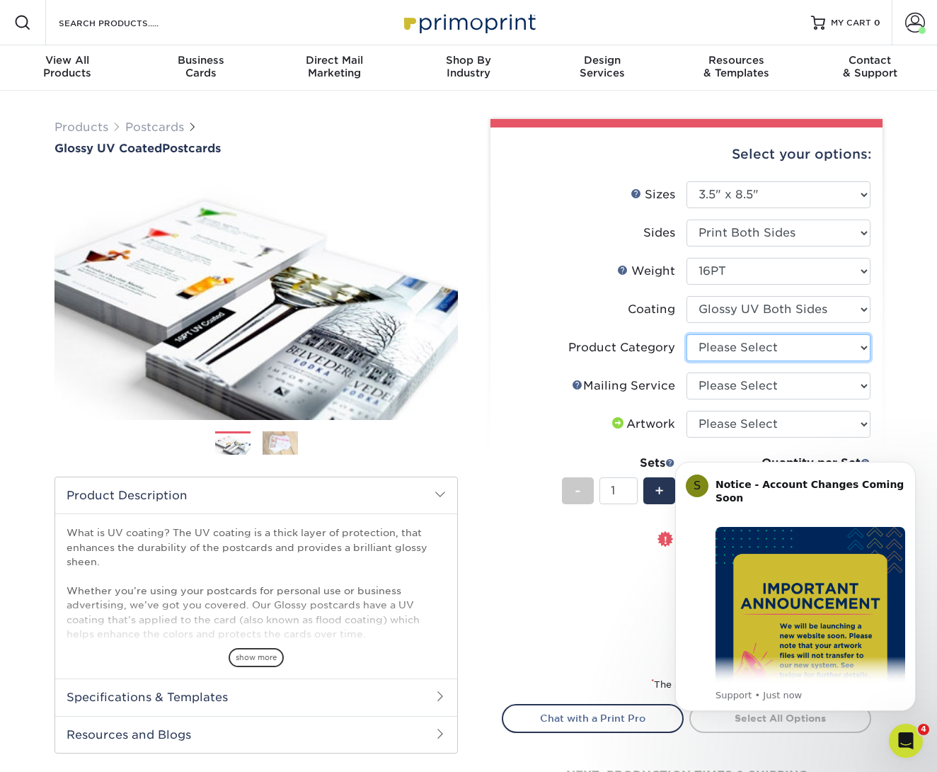
click at [747, 347] on select "Please Select Postcards" at bounding box center [779, 347] width 184 height 27
select select "9b7272e0-d6c8-4c3c-8e97-d3a1bcdab858"
click at [687, 334] on select "Please Select Postcards" at bounding box center [779, 347] width 184 height 27
click at [745, 384] on select "Please Select No Direct Mailing Service No, I will mail/stamp/imprint Direct Ma…" at bounding box center [779, 385] width 184 height 27
select select "3e5e9bdd-d78a-4c28-a41d-fe1407925ca6"
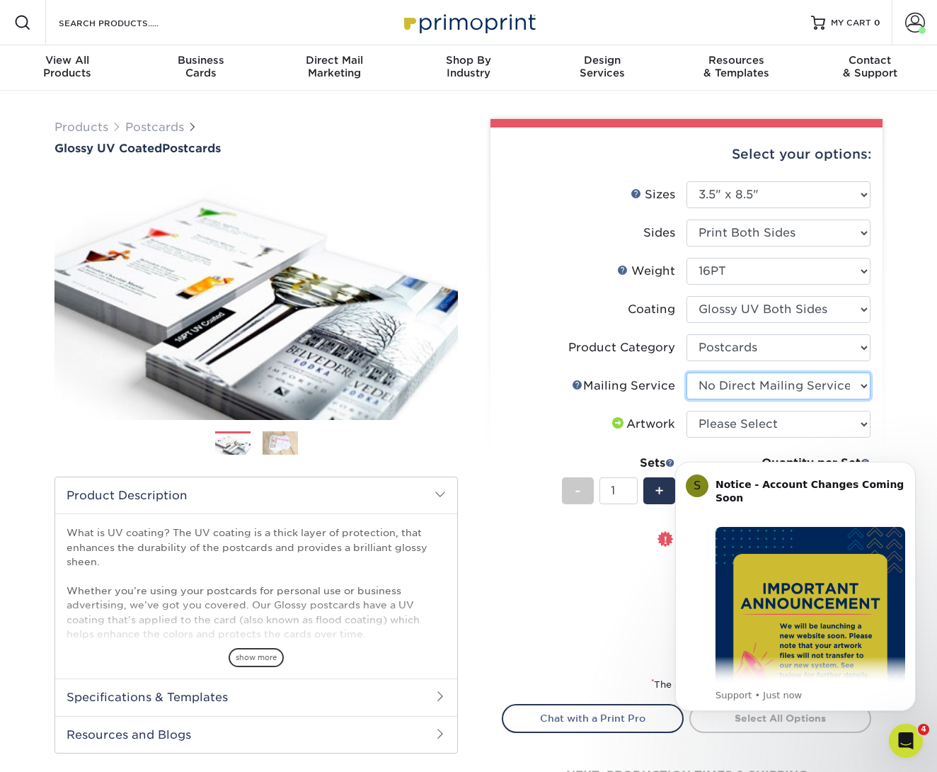
click at [687, 372] on select "Please Select No Direct Mailing Service No, I will mail/stamp/imprint Direct Ma…" at bounding box center [779, 385] width 184 height 27
click at [769, 424] on select "Please Select I will upload files I need a design - $150" at bounding box center [779, 424] width 184 height 27
select select "upload"
click at [687, 411] on select "Please Select I will upload files I need a design - $150" at bounding box center [779, 424] width 184 height 27
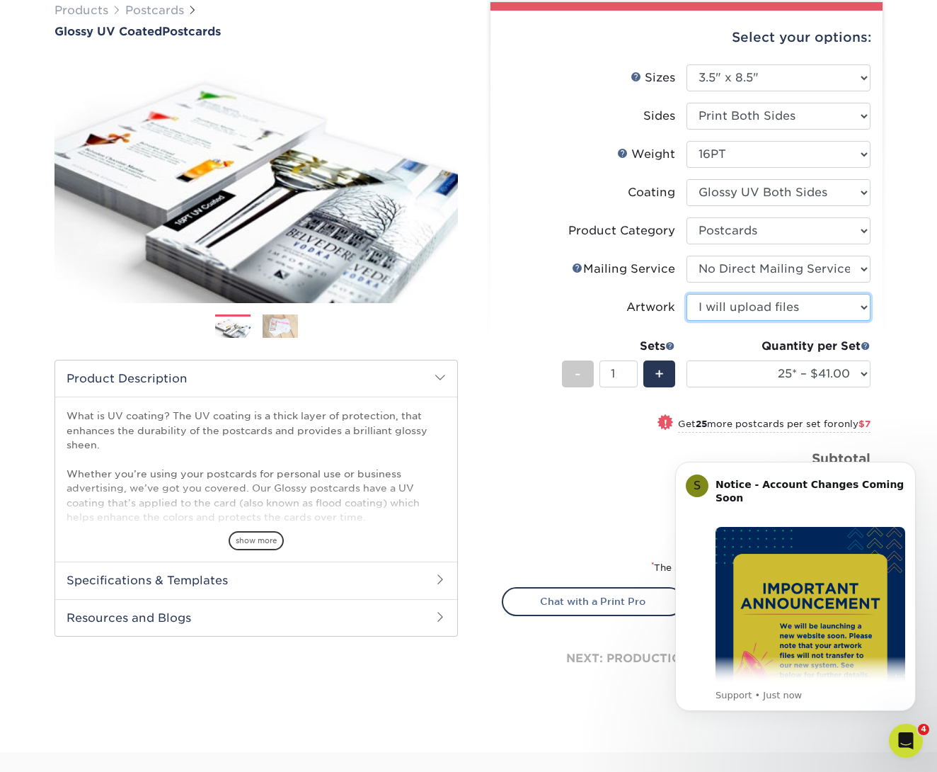
scroll to position [120, 0]
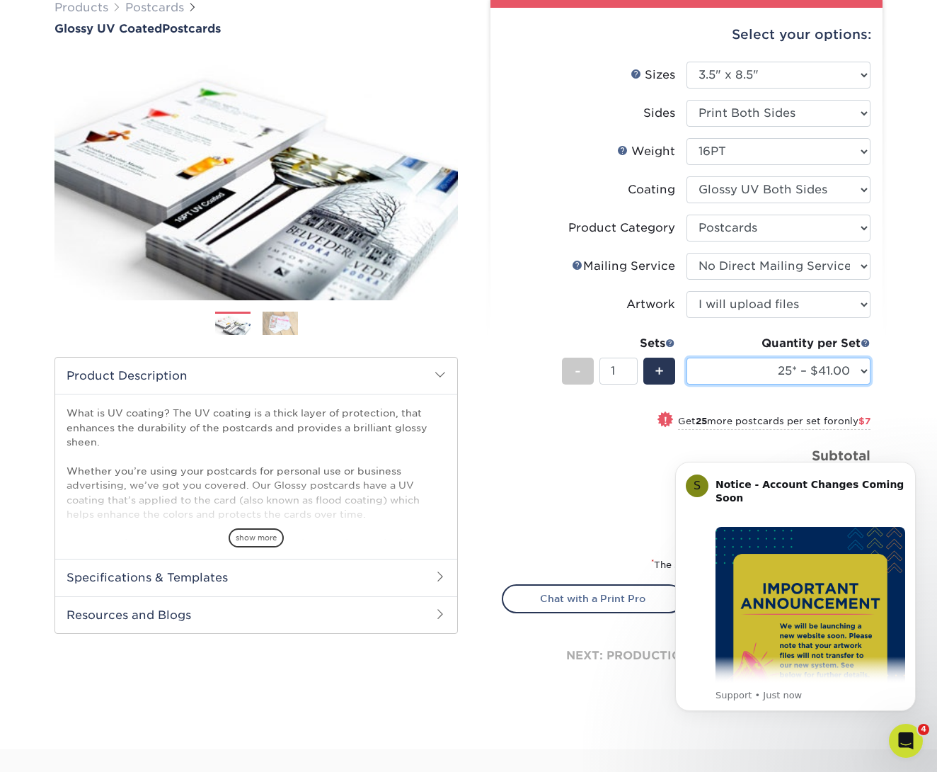
click at [789, 367] on select "25* – $41.00 50* – $48.00 75* – $56.00 100* – $72.00 250* – $118.00 500 – $163.…" at bounding box center [779, 370] width 184 height 27
click at [687, 357] on select "25* – $41.00 50* – $48.00 75* – $56.00 100* – $72.00 250* – $118.00 500 – $163.…" at bounding box center [779, 370] width 184 height 27
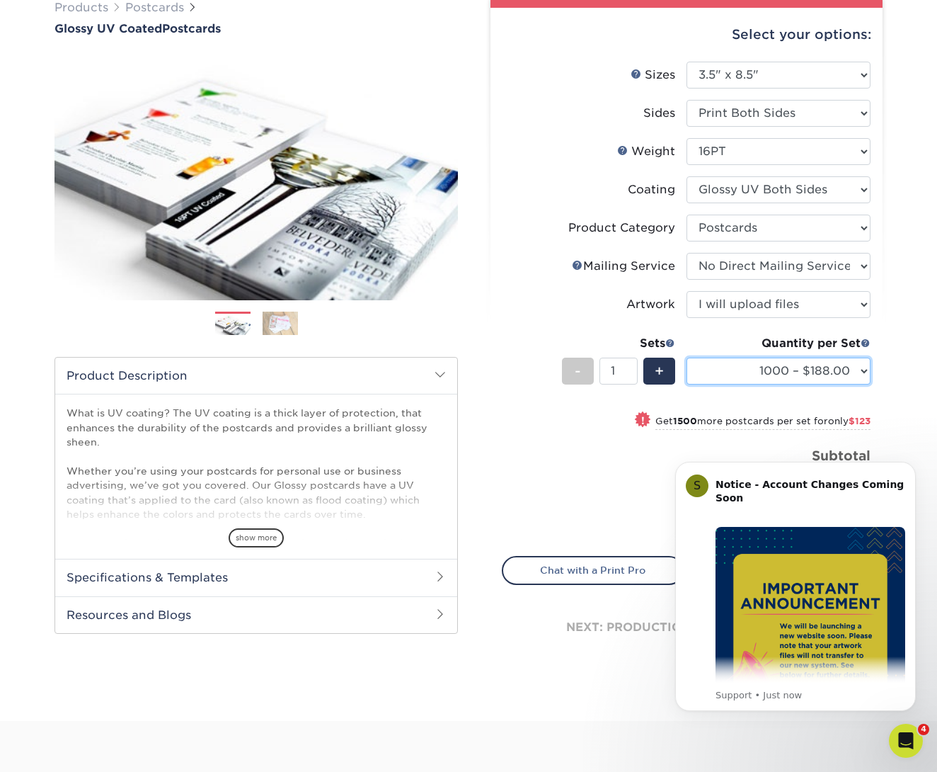
click at [823, 369] on select "25* – $41.00 50* – $48.00 75* – $56.00 100* – $72.00 250* – $118.00 500 – $163.…" at bounding box center [779, 370] width 184 height 27
select select "2500 – $311.00"
click at [687, 357] on select "25* – $41.00 50* – $48.00 75* – $56.00 100* – $72.00 250* – $118.00 500 – $163.…" at bounding box center [779, 370] width 184 height 27
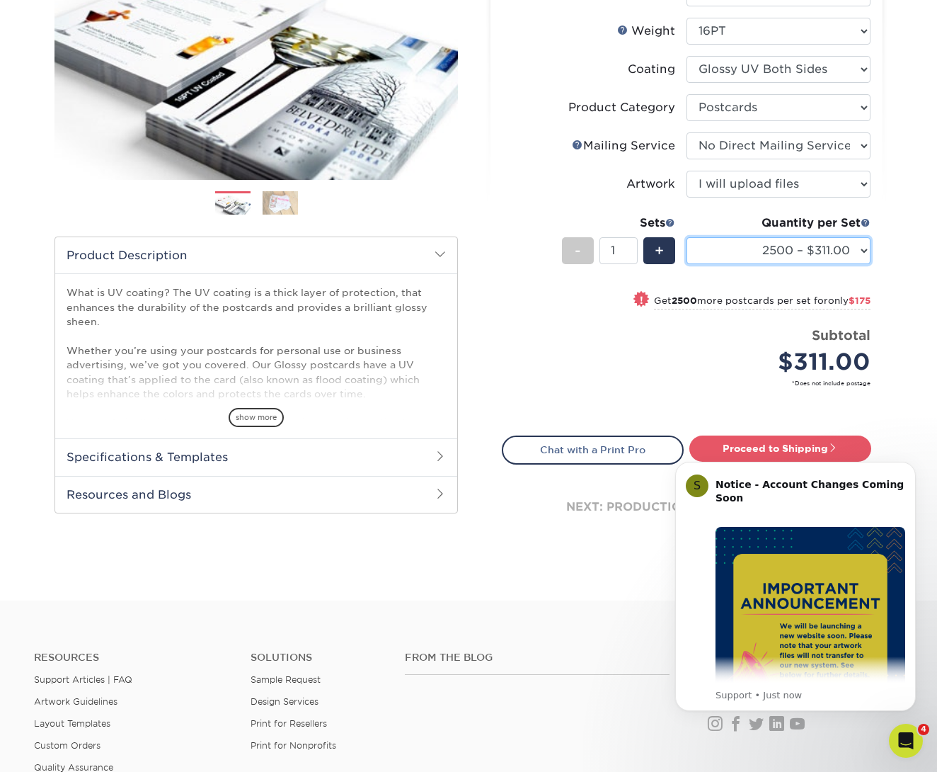
scroll to position [241, 0]
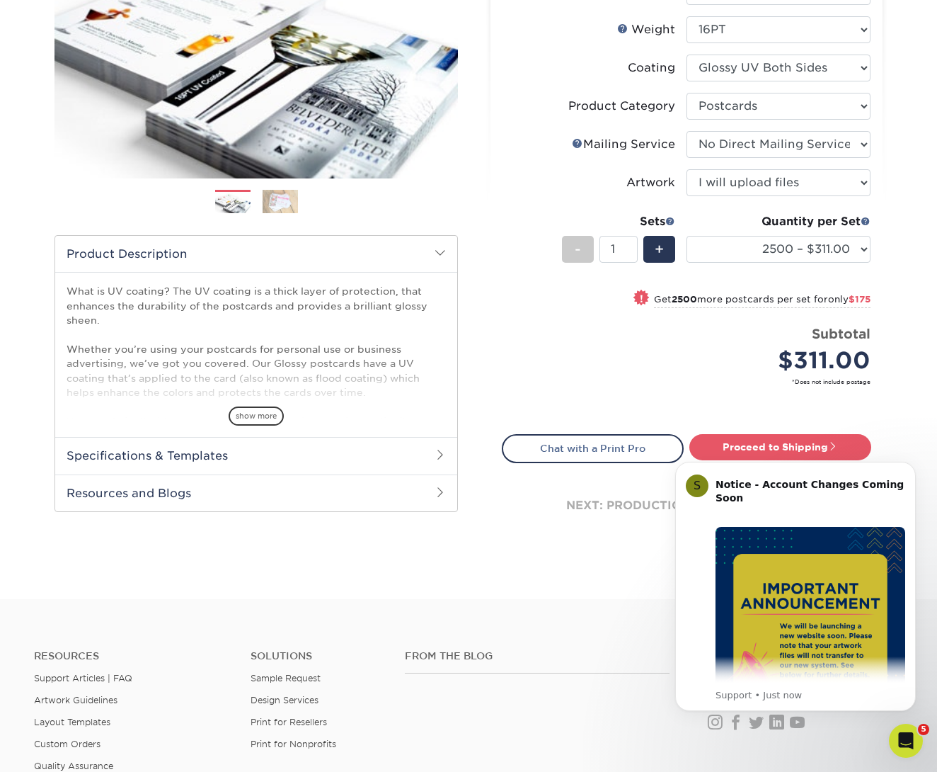
click at [835, 452] on body "S Notice - Account Changes Coming Soon ​ Past Order Files Will Not Transfer: Wh…" at bounding box center [796, 587] width 272 height 282
click at [837, 447] on body "S Notice - Account Changes Coming Soon ​ Past Order Files Will Not Transfer: Wh…" at bounding box center [796, 587] width 272 height 282
click html "S Notice - Account Changes Coming Soon ​ Past Order Files Will Not Transfer: Wh…"
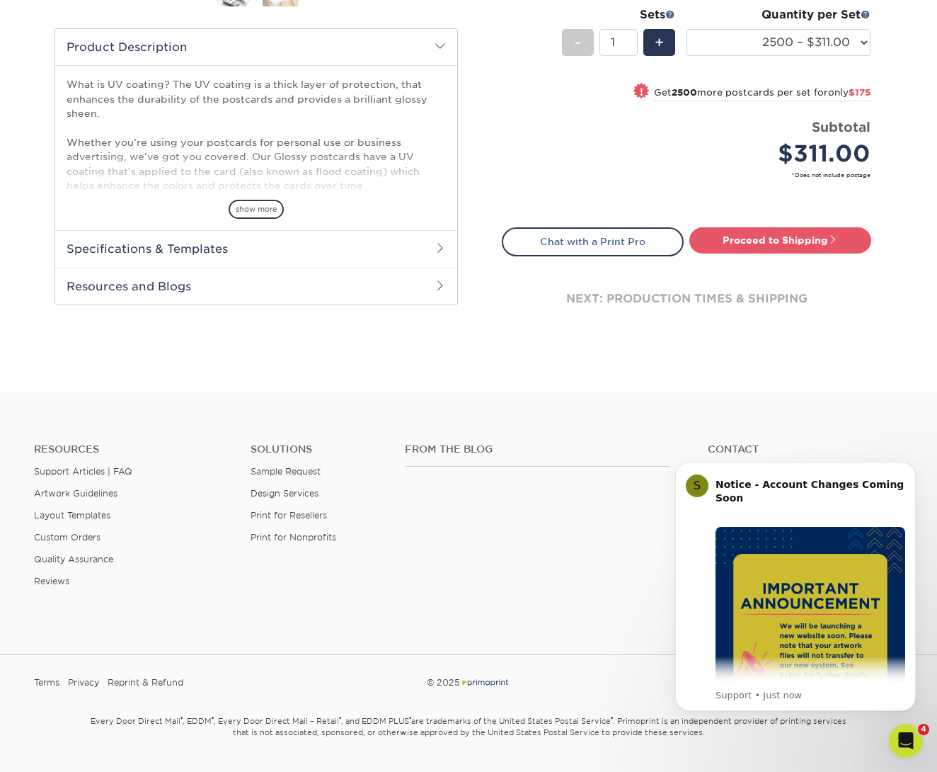
scroll to position [482, 0]
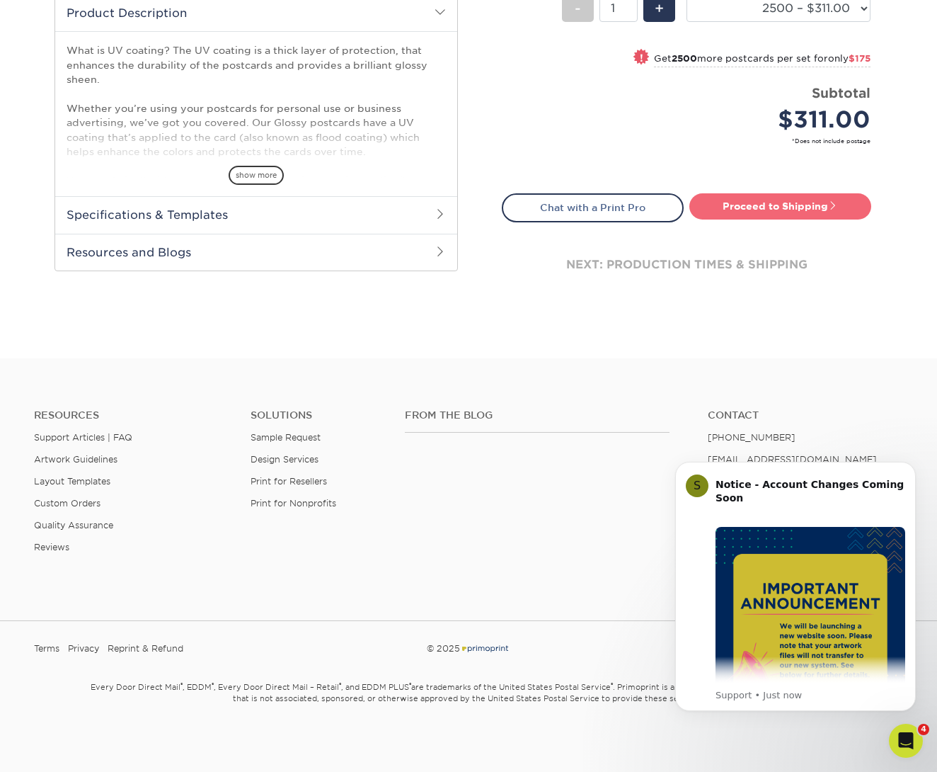
click at [807, 204] on link "Proceed to Shipping" at bounding box center [781, 205] width 182 height 25
type input "Set 1"
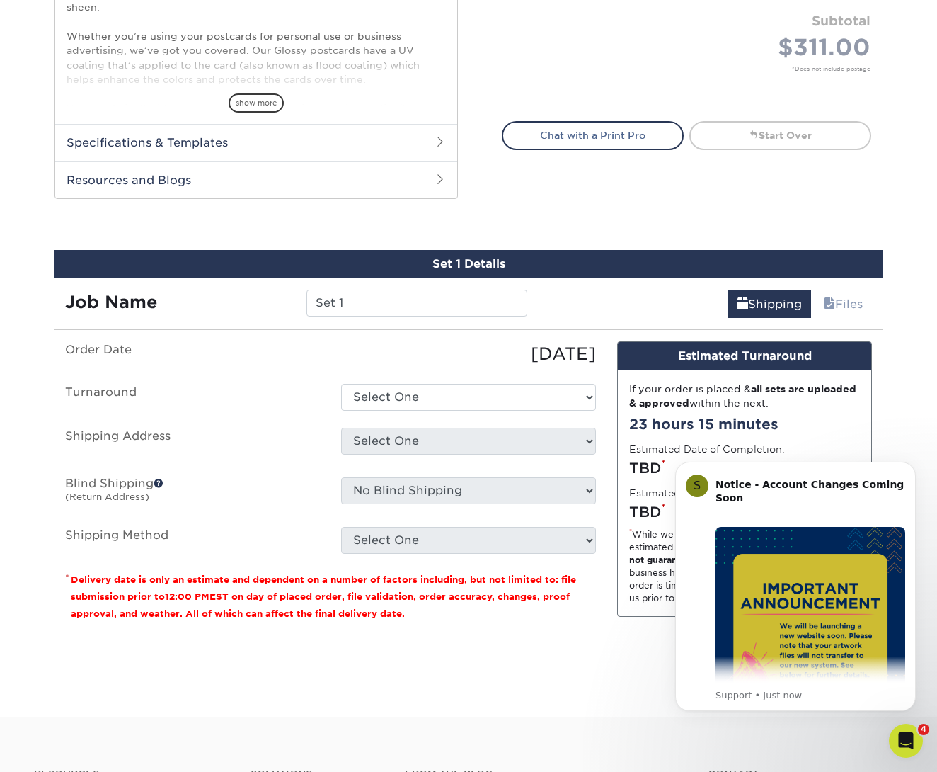
scroll to position [714, 0]
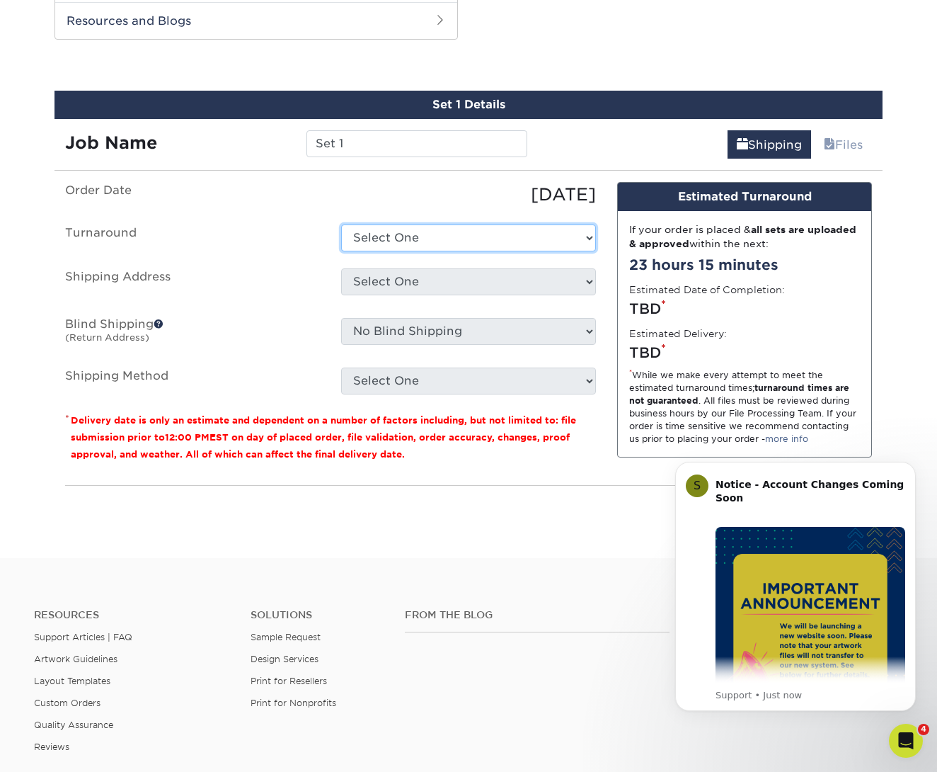
click at [547, 232] on select "Select One 2-4 Business Days 2 Day Next Business Day" at bounding box center [468, 237] width 255 height 27
select select "fd265be2-8b69-4df8-81f2-1308c457a49f"
click at [341, 224] on select "Select One 2-4 Business Days 2 Day Next Business Day" at bounding box center [468, 237] width 255 height 27
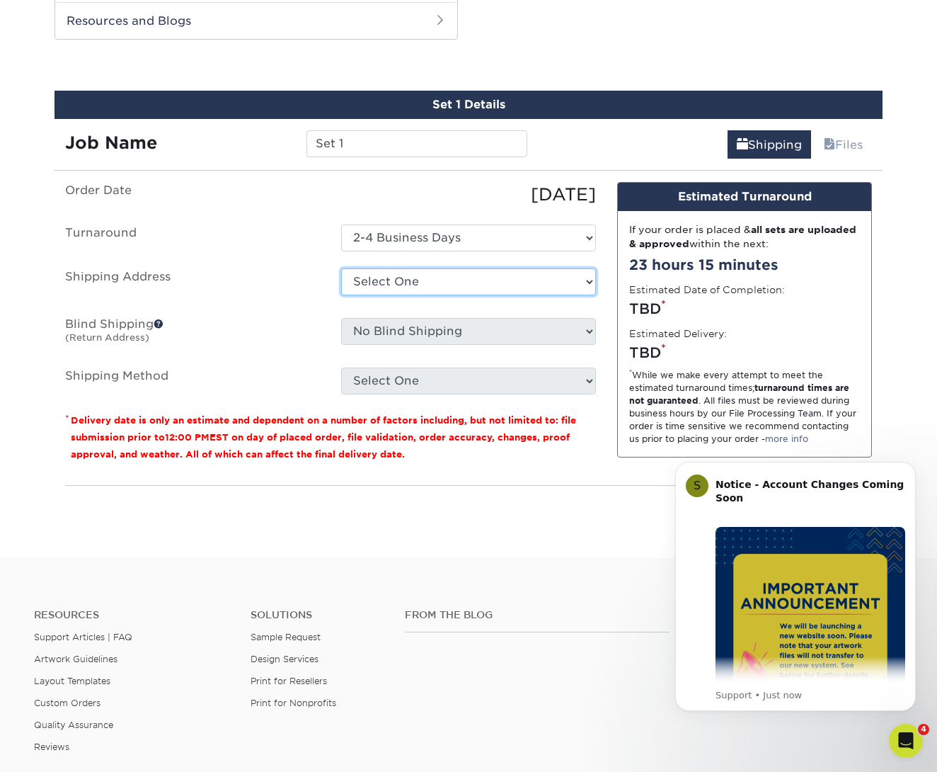
click at [472, 286] on select "Select One [PERSON_NAME] [PERSON_NAME] NOVA SALON + Add New Address" at bounding box center [468, 281] width 255 height 27
select select "81249"
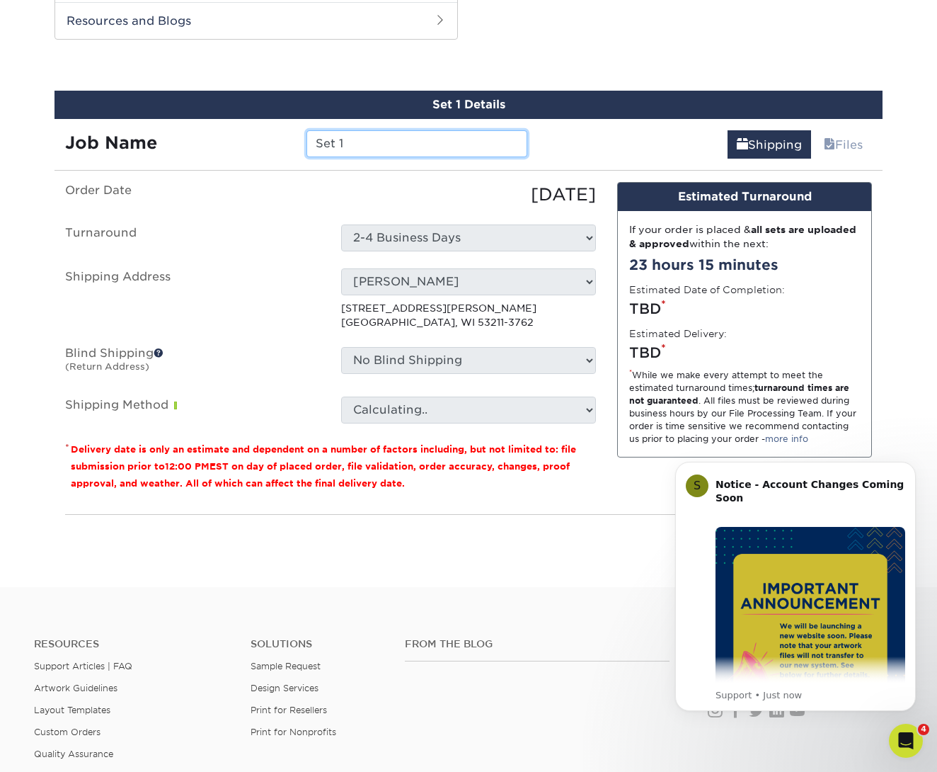
click at [401, 142] on input "Set 1" at bounding box center [417, 143] width 220 height 27
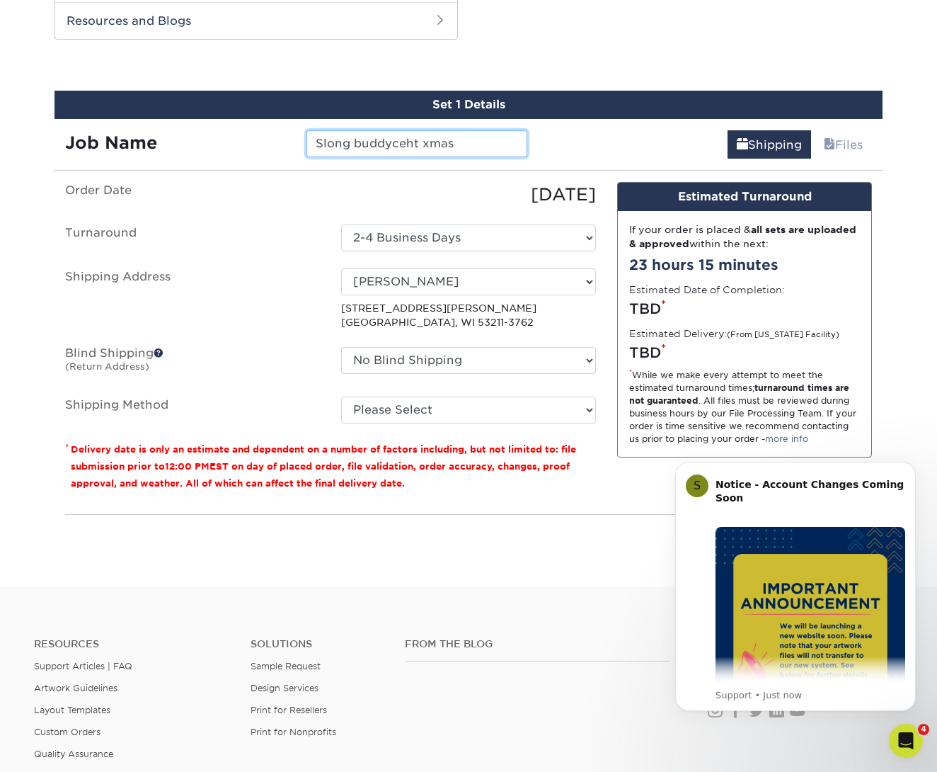
click at [405, 146] on input "Slong buddyceht xmas" at bounding box center [417, 143] width 220 height 27
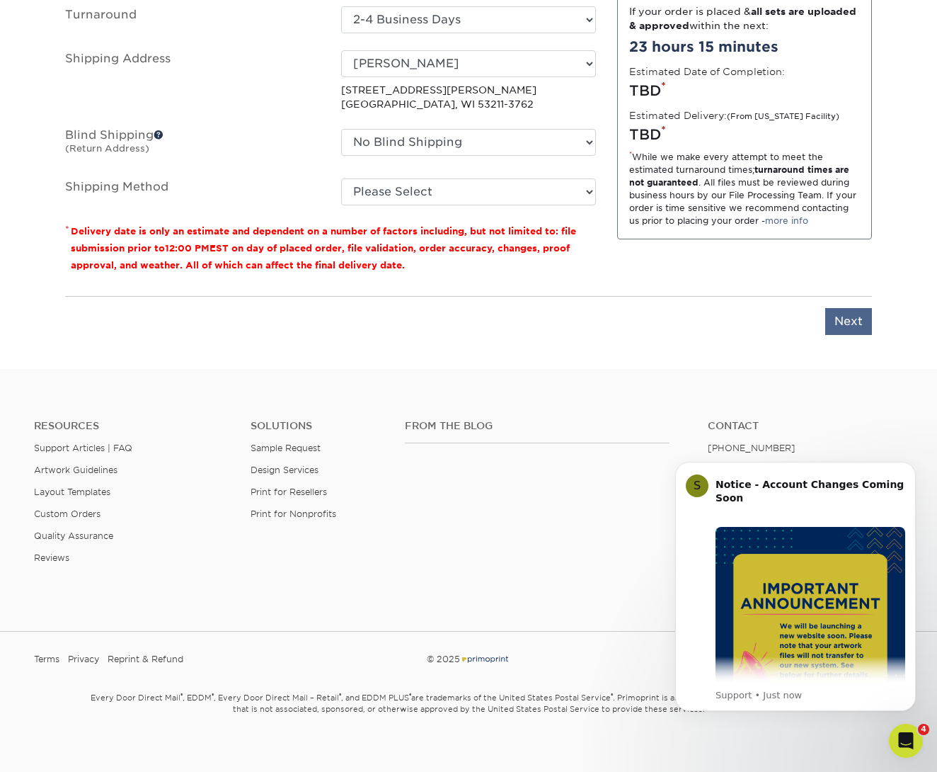
type input "Slong buddychet xmas"
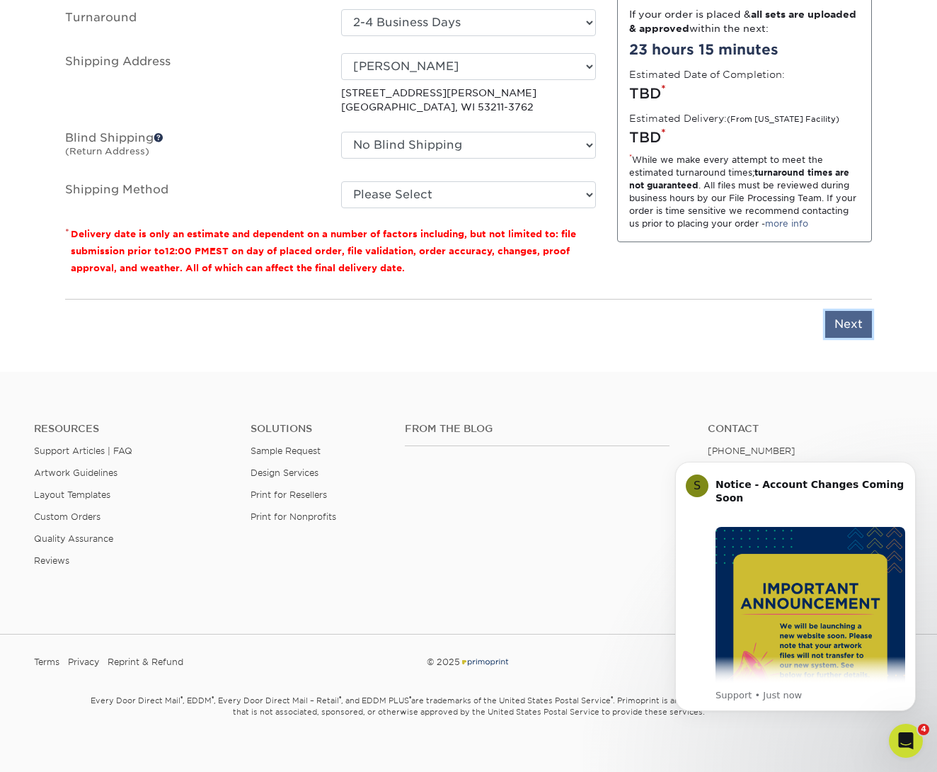
click at [842, 317] on input "Next" at bounding box center [848, 324] width 47 height 27
type input "Next"
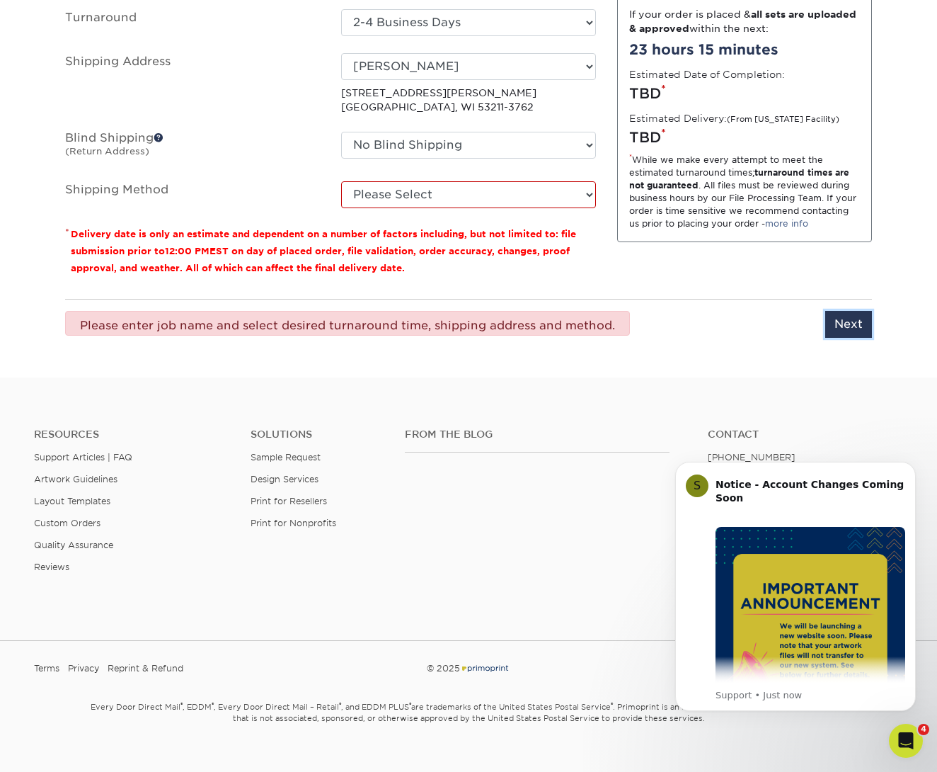
scroll to position [929, 0]
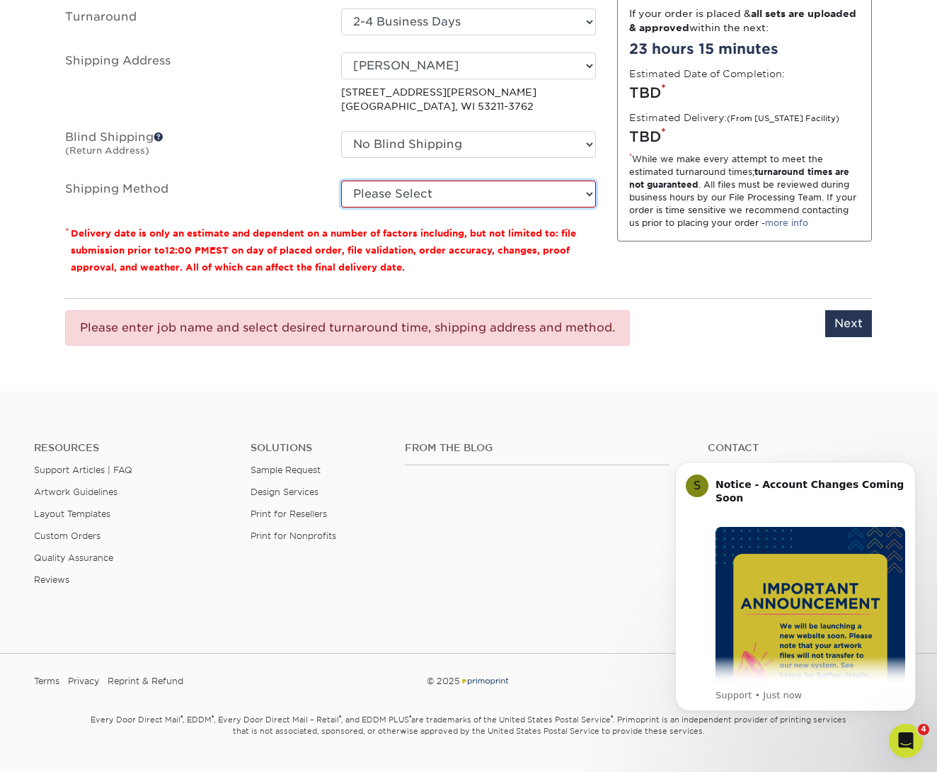
click at [544, 195] on select "Please Select Ground Shipping (+$50.58) 3 Day Shipping Service (+$85.76) 2 Day …" at bounding box center [468, 194] width 255 height 27
select select "03"
click at [341, 181] on select "Please Select Ground Shipping (+$50.58) 3 Day Shipping Service (+$85.76) 2 Day …" at bounding box center [468, 194] width 255 height 27
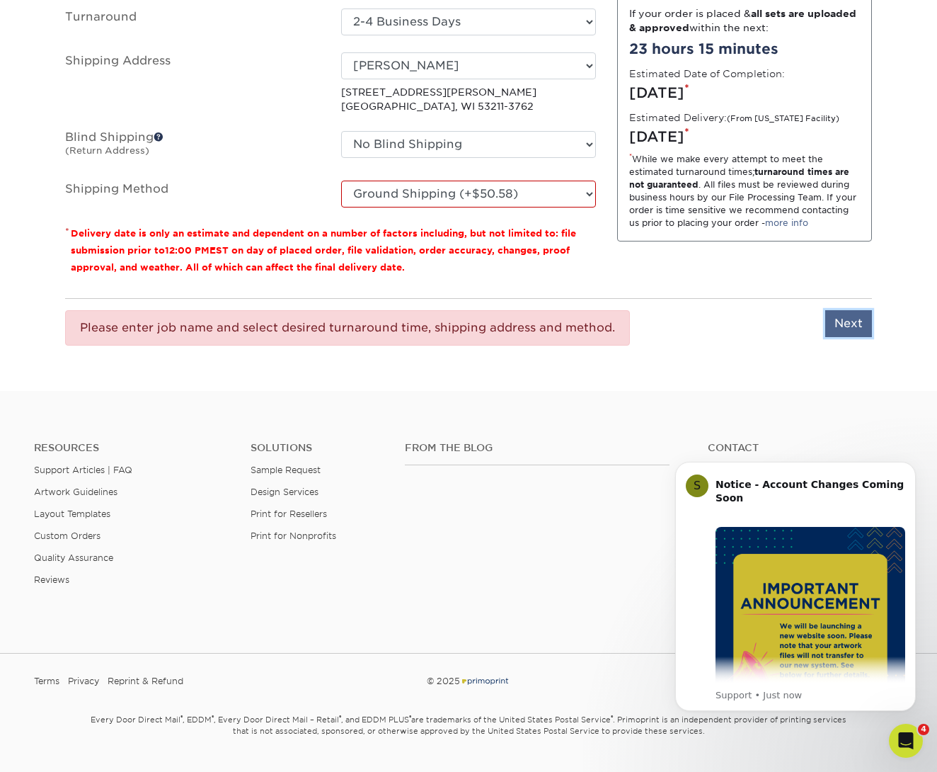
click at [847, 323] on input "Next" at bounding box center [848, 323] width 47 height 27
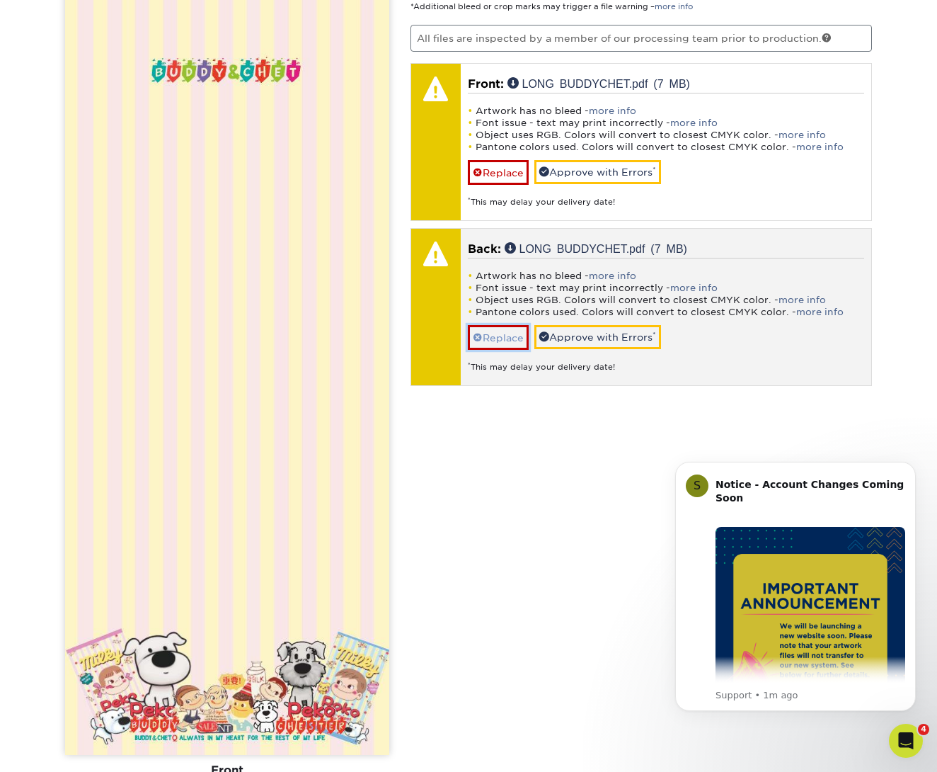
scroll to position [916, 0]
click at [517, 336] on link "Replace" at bounding box center [498, 338] width 61 height 25
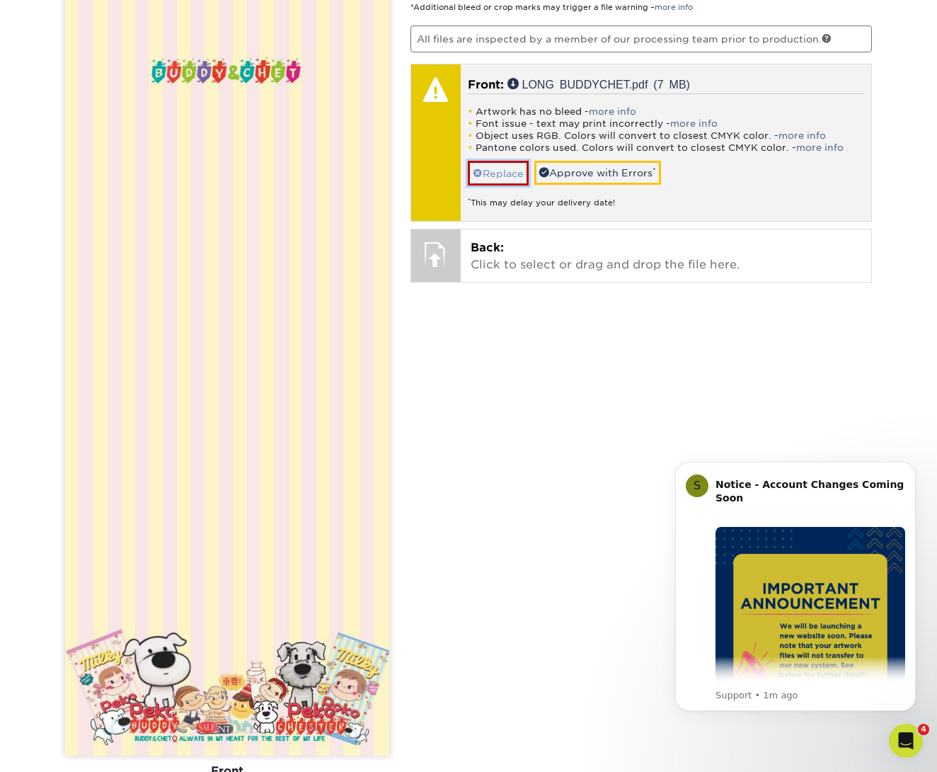
click at [486, 169] on link "Replace" at bounding box center [498, 173] width 61 height 25
